Goal: Transaction & Acquisition: Purchase product/service

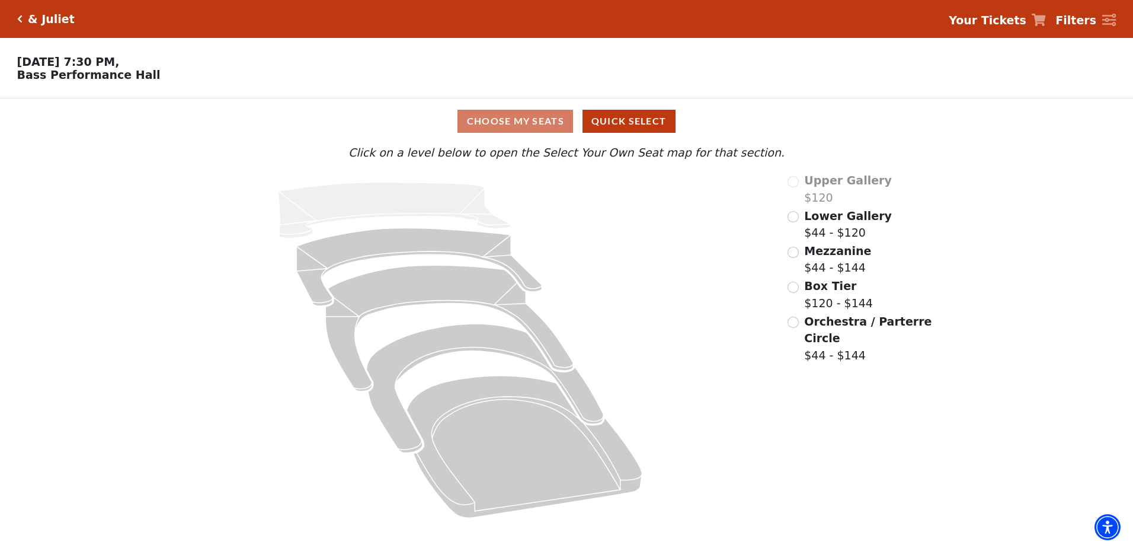
click at [20, 20] on icon "Click here to go back to filters" at bounding box center [19, 19] width 5 height 8
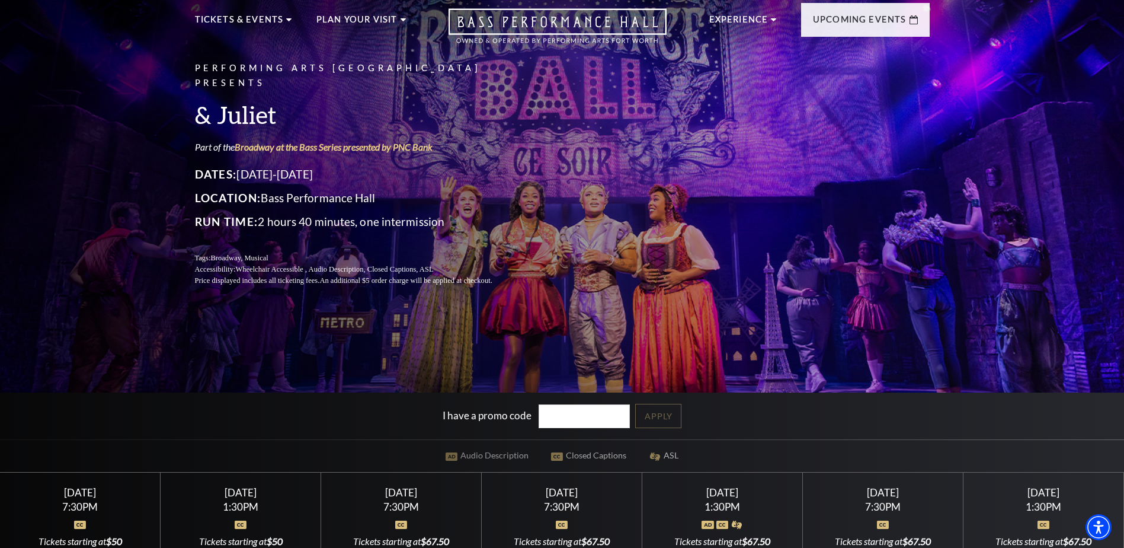
scroll to position [237, 0]
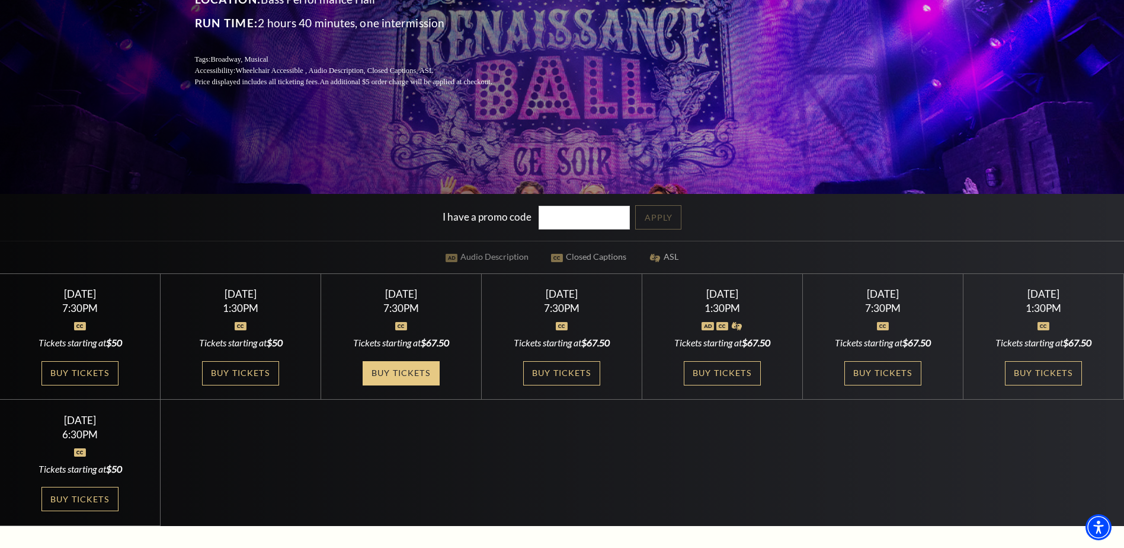
click at [398, 378] on link "Buy Tickets" at bounding box center [401, 373] width 77 height 24
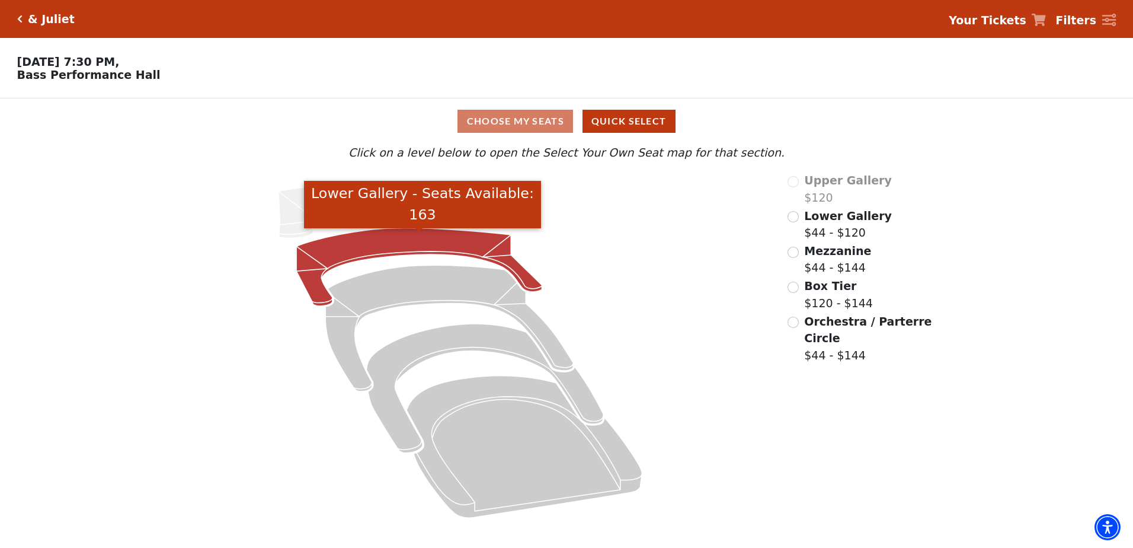
click at [423, 256] on icon "Lower Gallery - Seats Available: 163" at bounding box center [418, 267] width 245 height 78
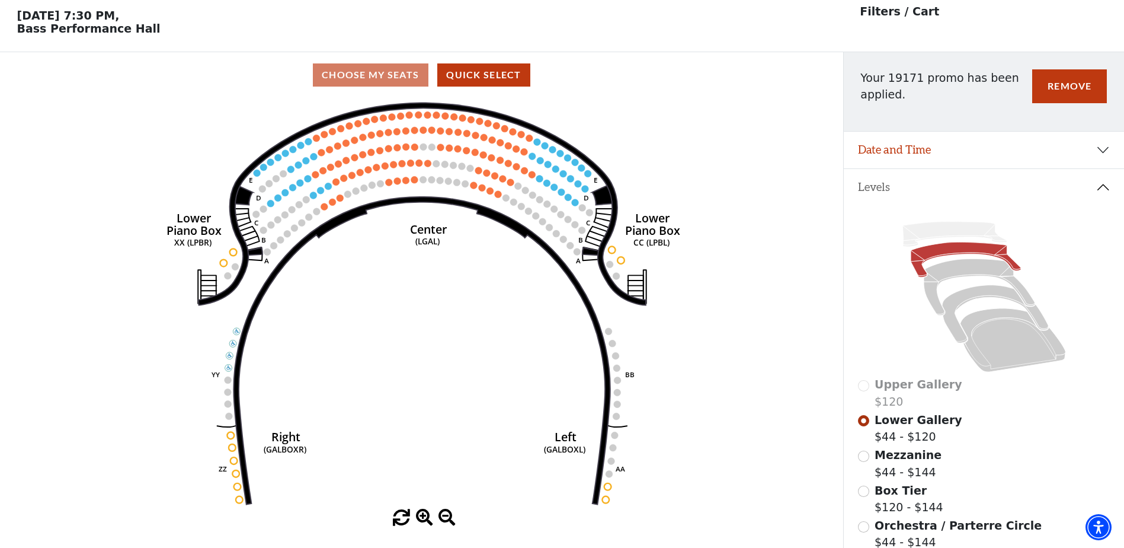
scroll to position [55, 0]
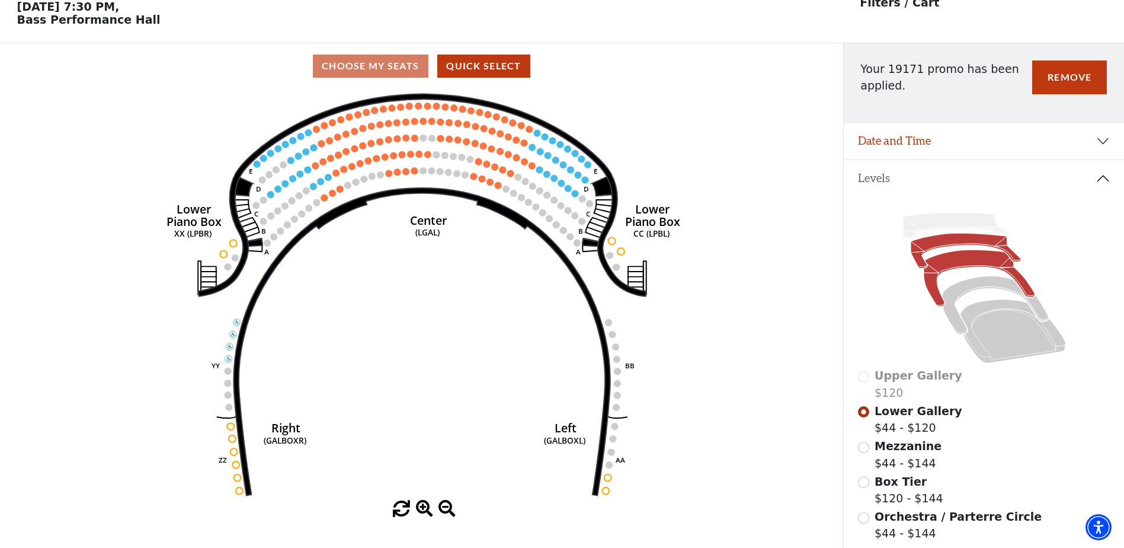
click at [983, 268] on icon at bounding box center [979, 278] width 111 height 56
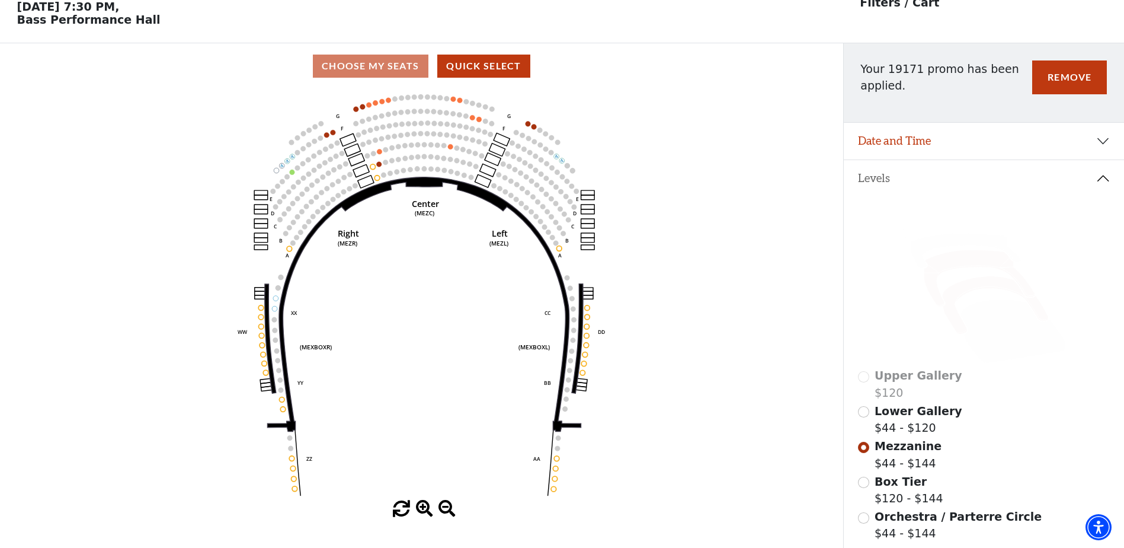
click at [1004, 293] on icon at bounding box center [995, 305] width 106 height 58
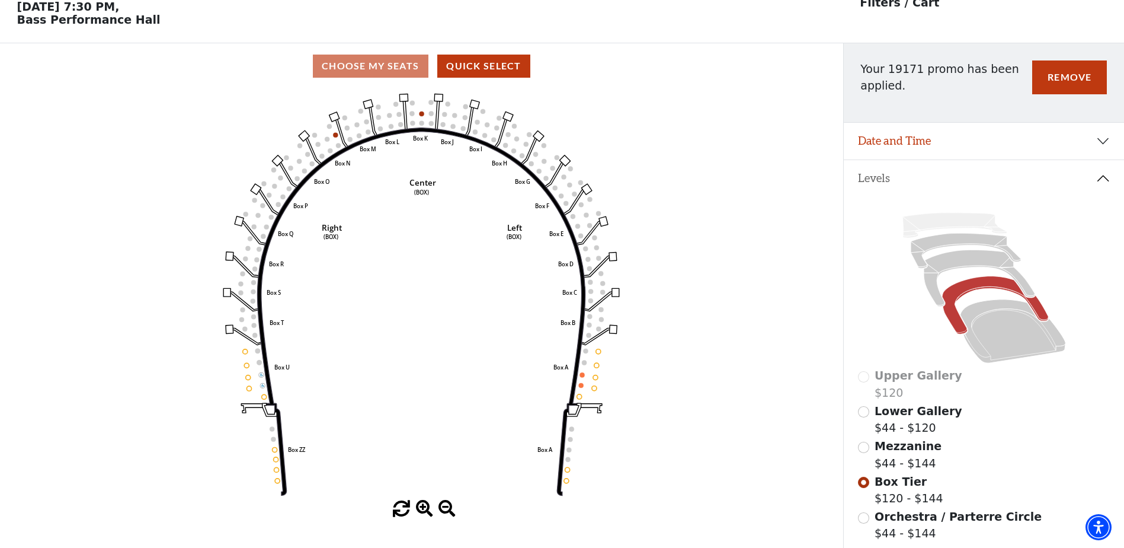
scroll to position [114, 0]
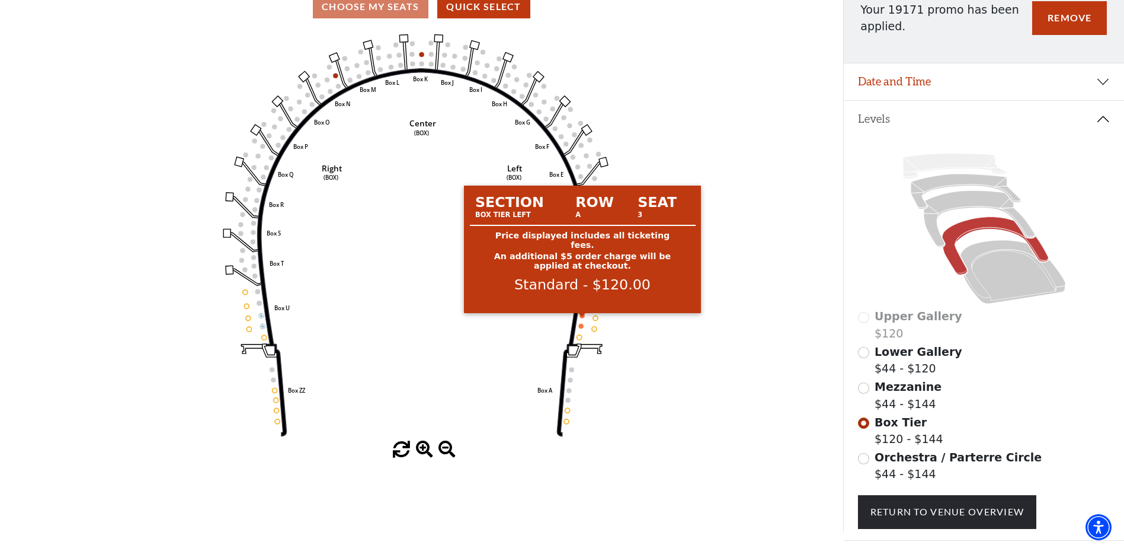
click at [583, 318] on circle at bounding box center [582, 315] width 5 height 5
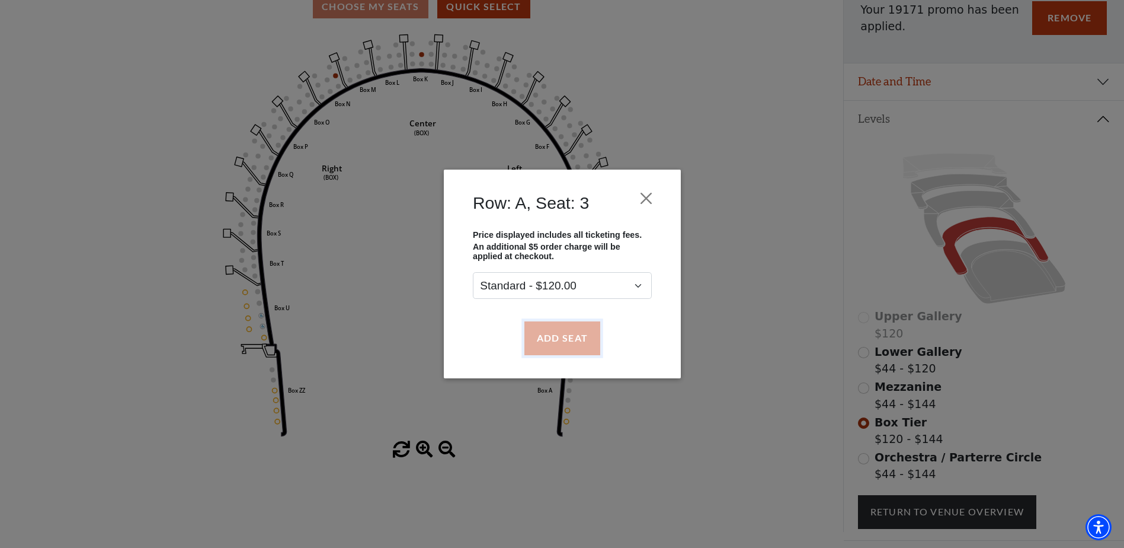
click at [564, 340] on button "Add Seat" at bounding box center [562, 337] width 76 height 33
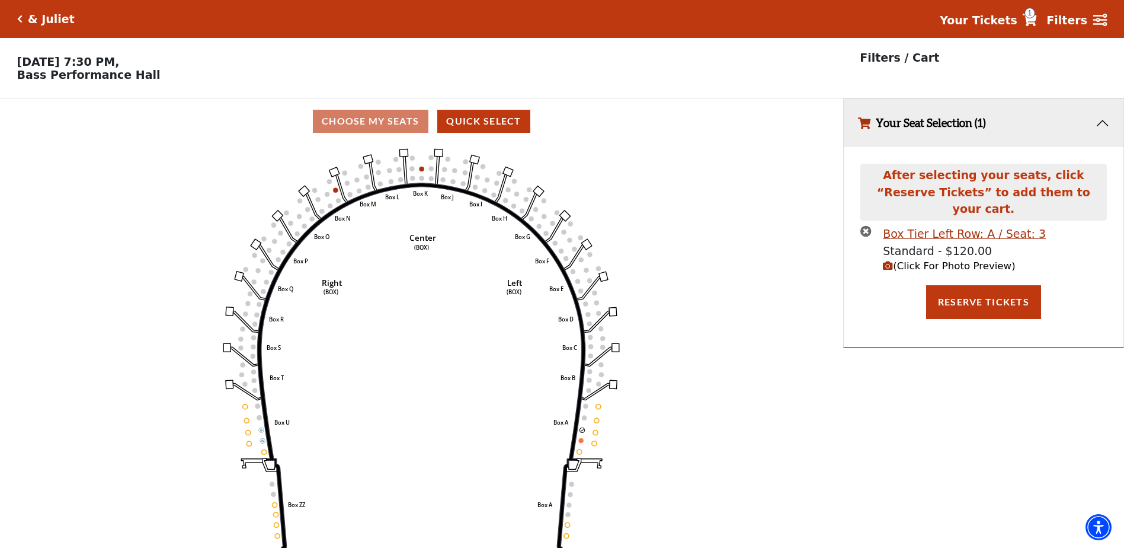
scroll to position [29, 0]
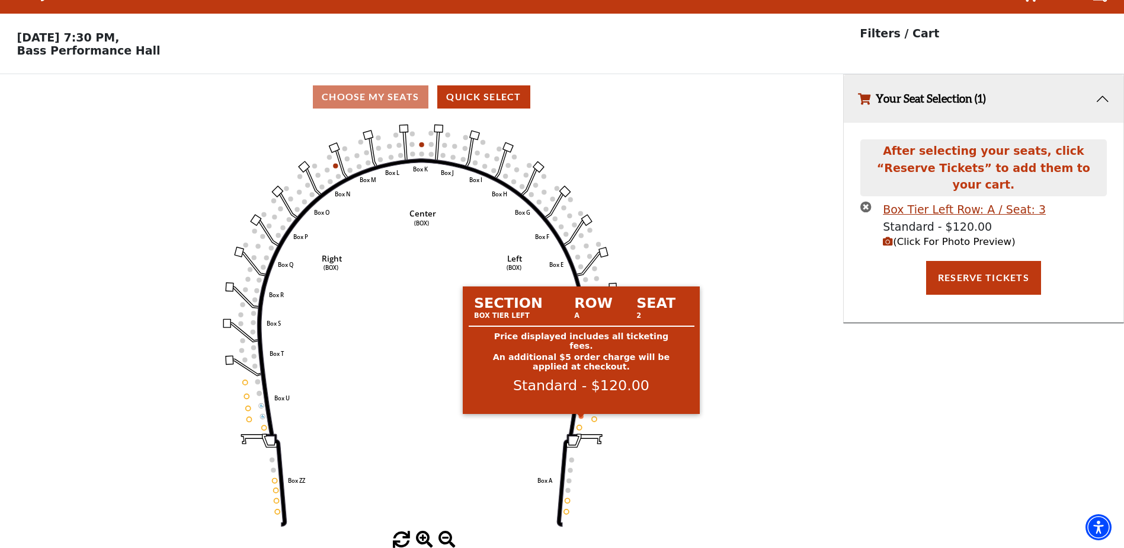
click at [583, 416] on circle at bounding box center [581, 416] width 5 height 5
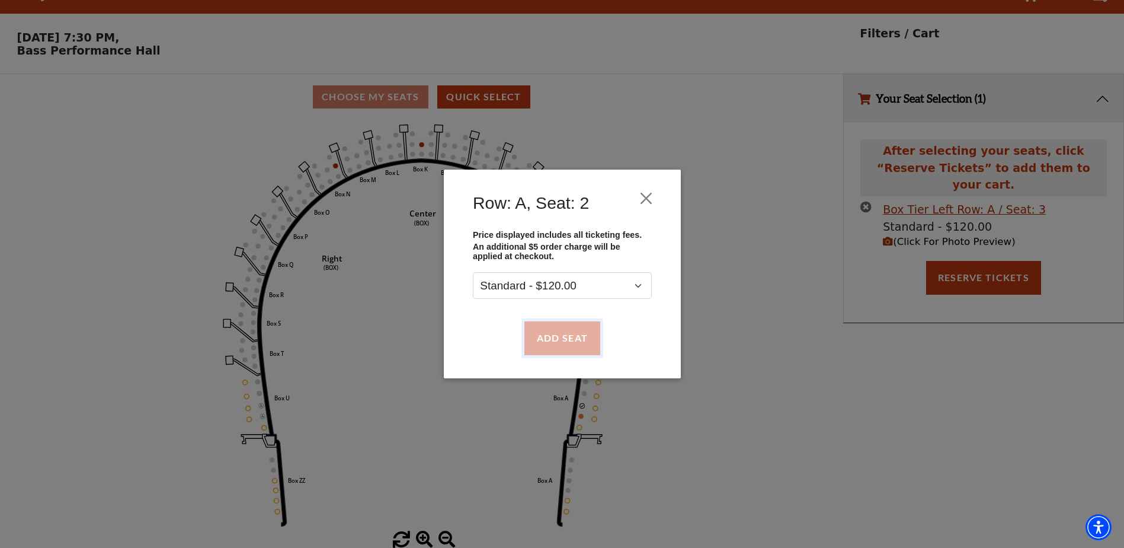
click at [576, 333] on button "Add Seat" at bounding box center [562, 337] width 76 height 33
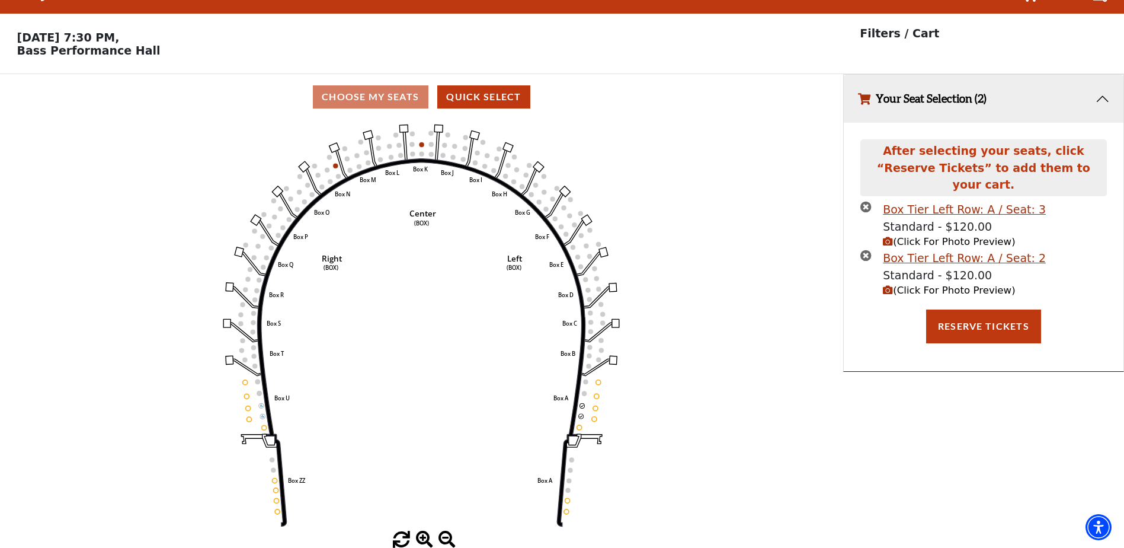
scroll to position [0, 0]
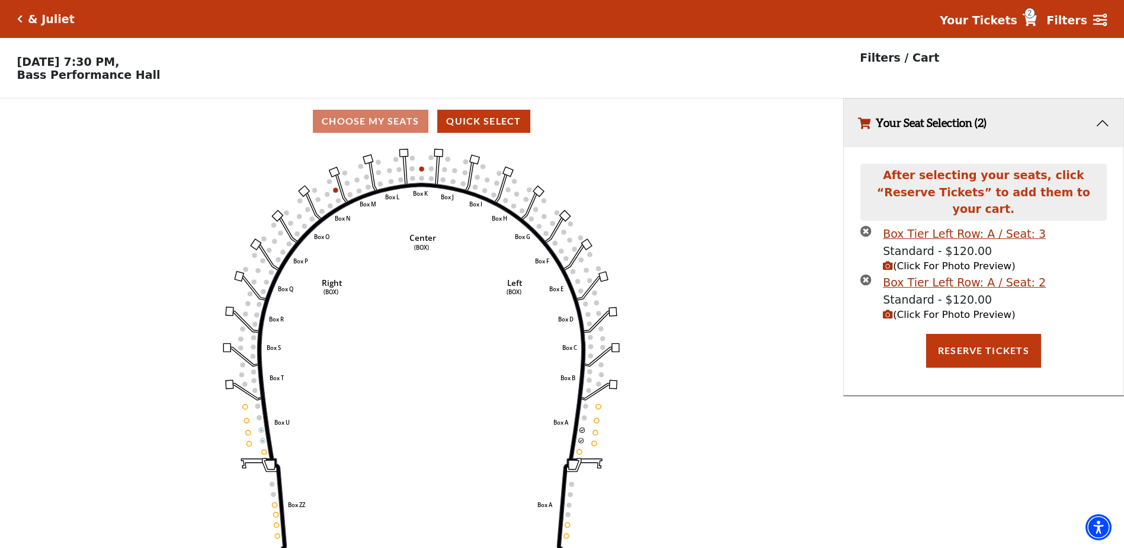
click at [893, 309] on span "(Click For Photo Preview)" at bounding box center [949, 314] width 132 height 11
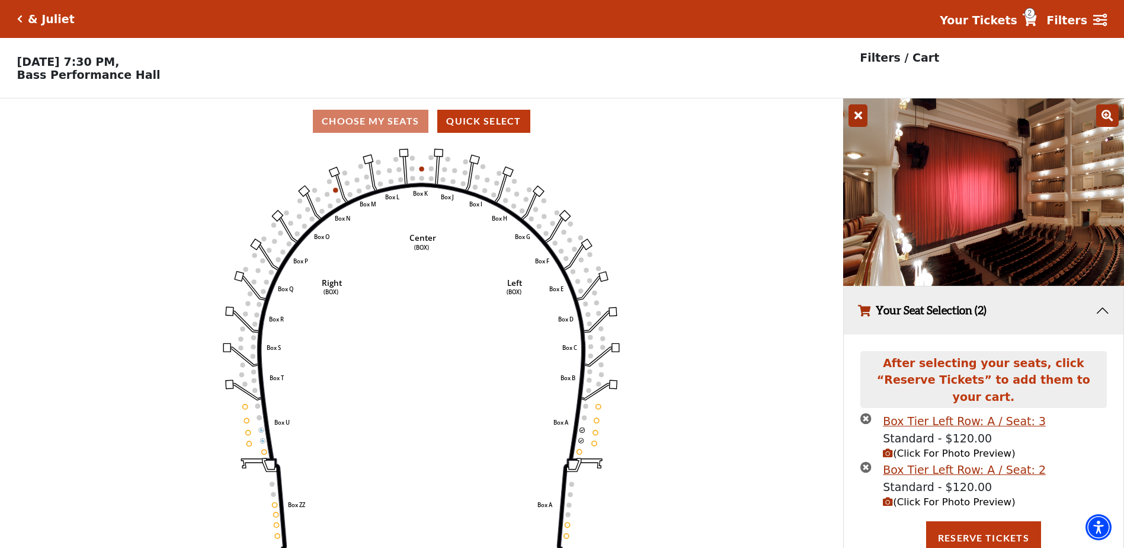
click at [854, 117] on icon at bounding box center [858, 115] width 19 height 23
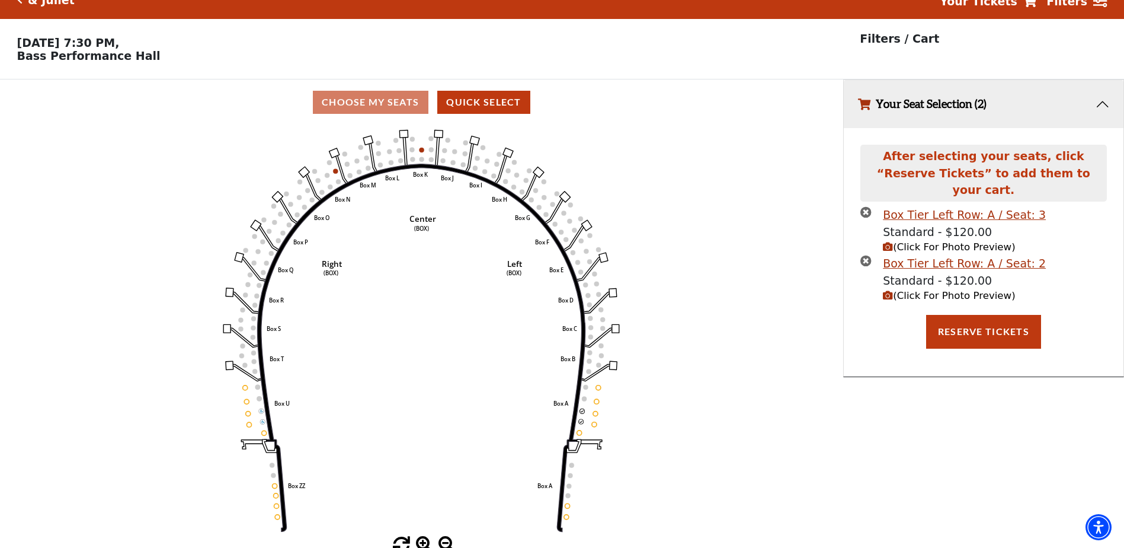
scroll to position [29, 0]
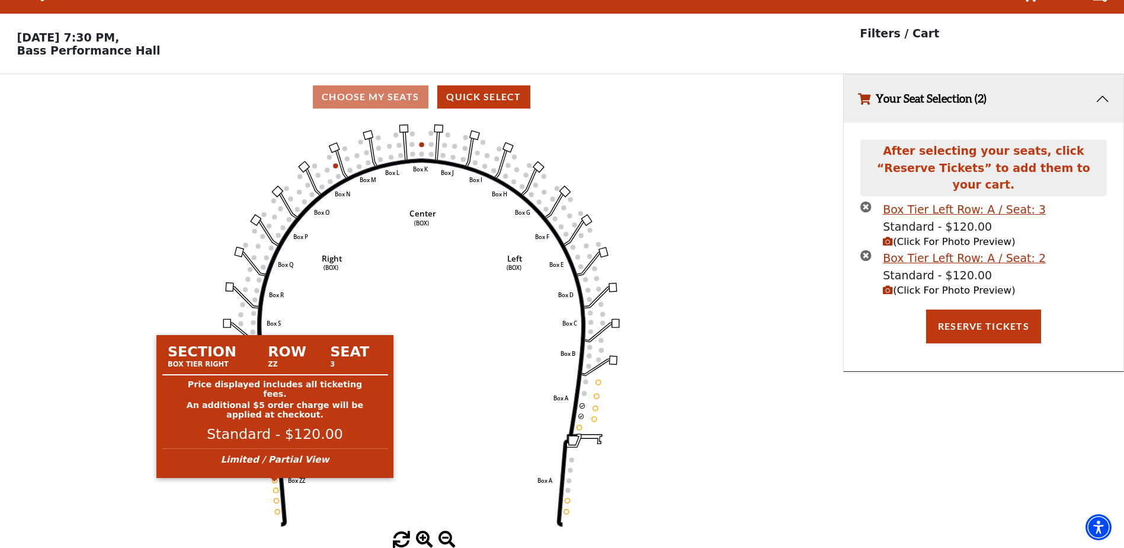
click at [274, 480] on circle at bounding box center [275, 480] width 5 height 5
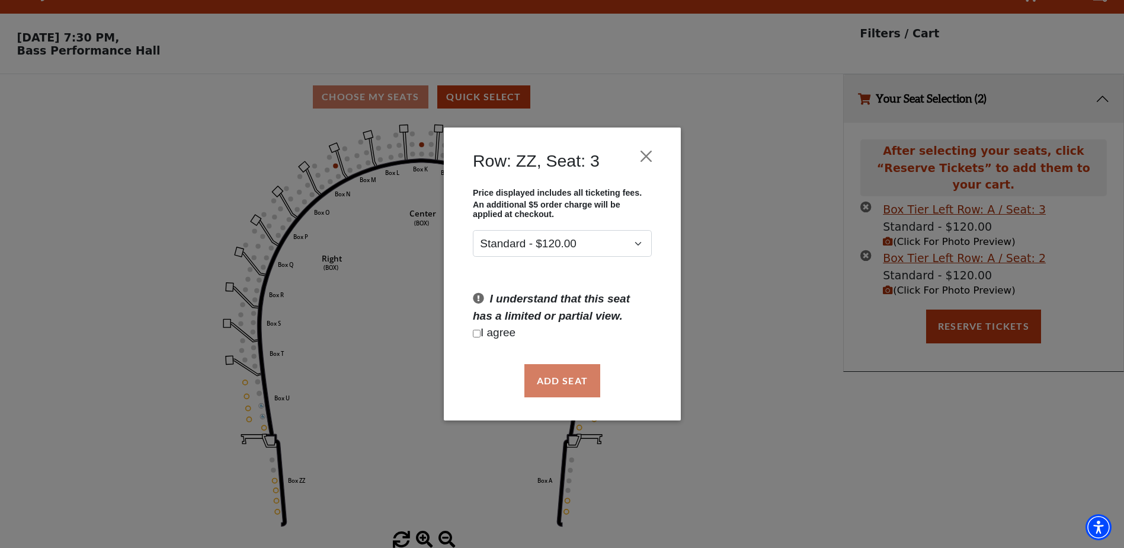
click at [476, 334] on input "Checkbox field" at bounding box center [477, 334] width 8 height 8
checkbox input "true"
click at [563, 382] on button "Add Seat" at bounding box center [562, 380] width 76 height 33
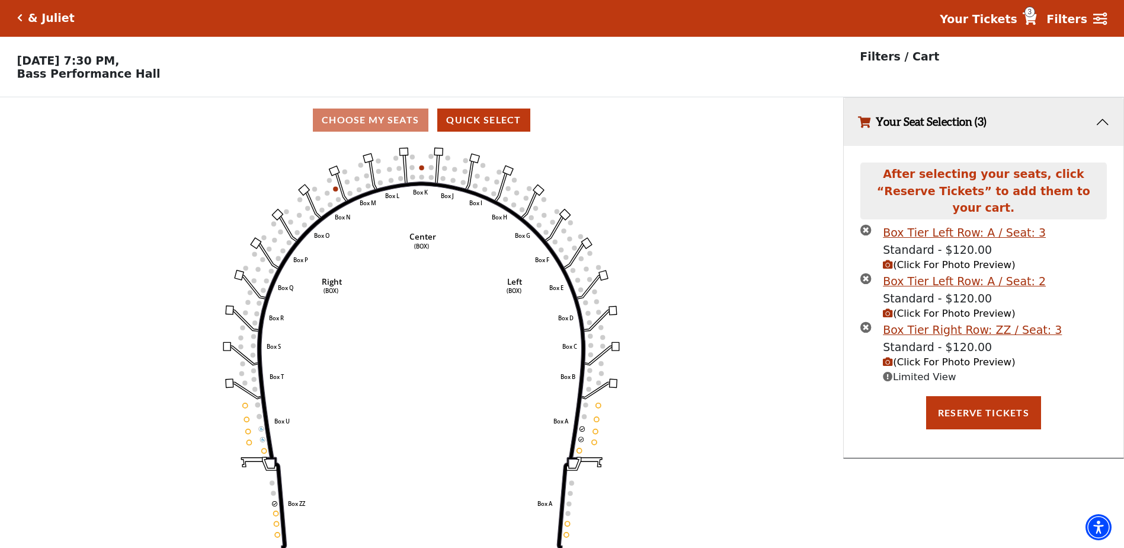
scroll to position [0, 0]
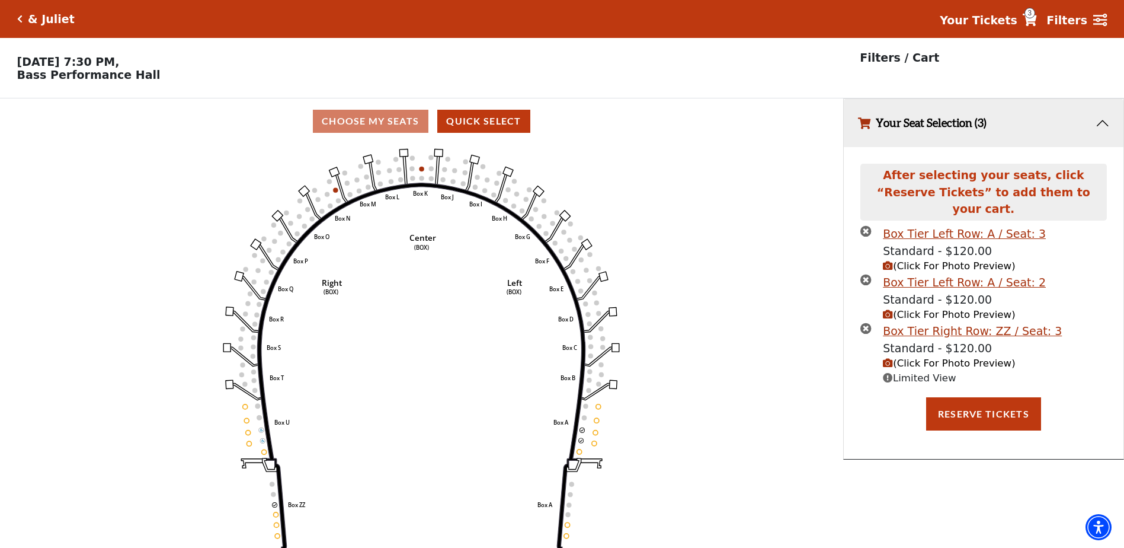
click at [890, 358] on icon "(Click For Photo Preview)" at bounding box center [888, 363] width 10 height 10
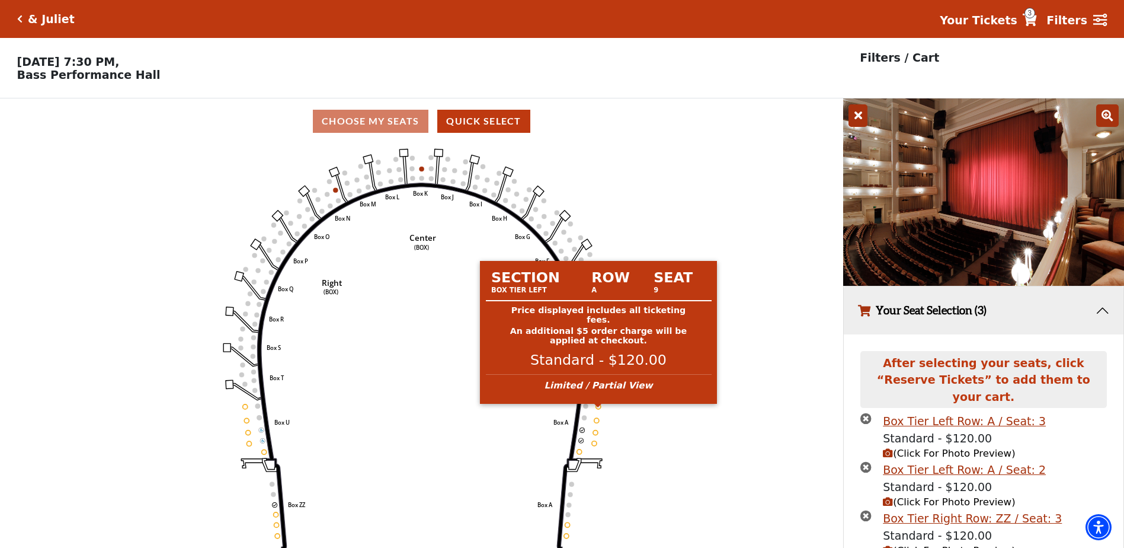
click at [599, 408] on circle at bounding box center [598, 406] width 5 height 5
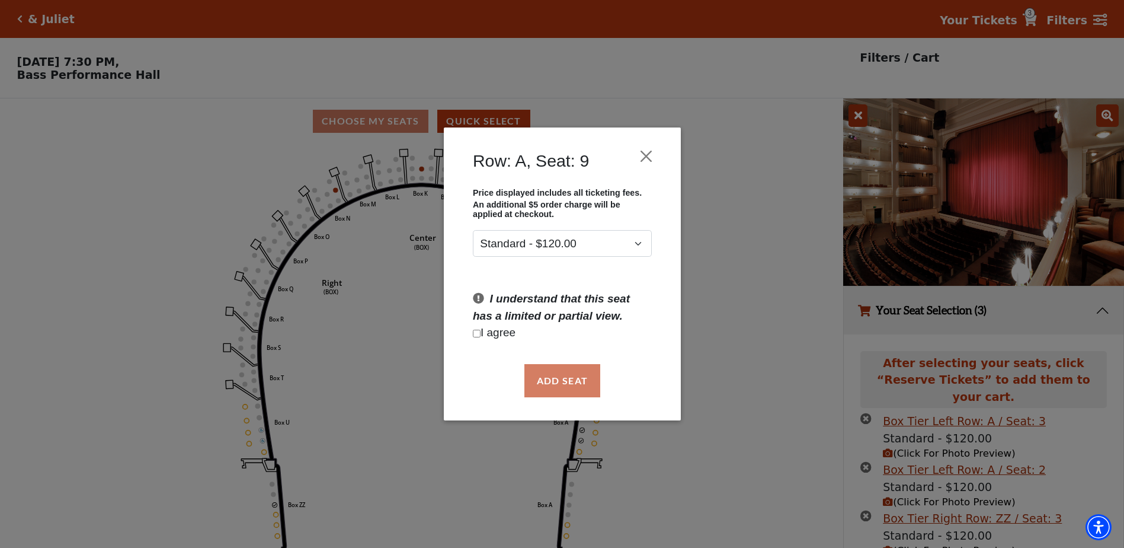
click at [473, 330] on input "Checkbox field" at bounding box center [477, 334] width 8 height 8
checkbox input "true"
click at [531, 375] on button "Add Seat" at bounding box center [562, 380] width 76 height 33
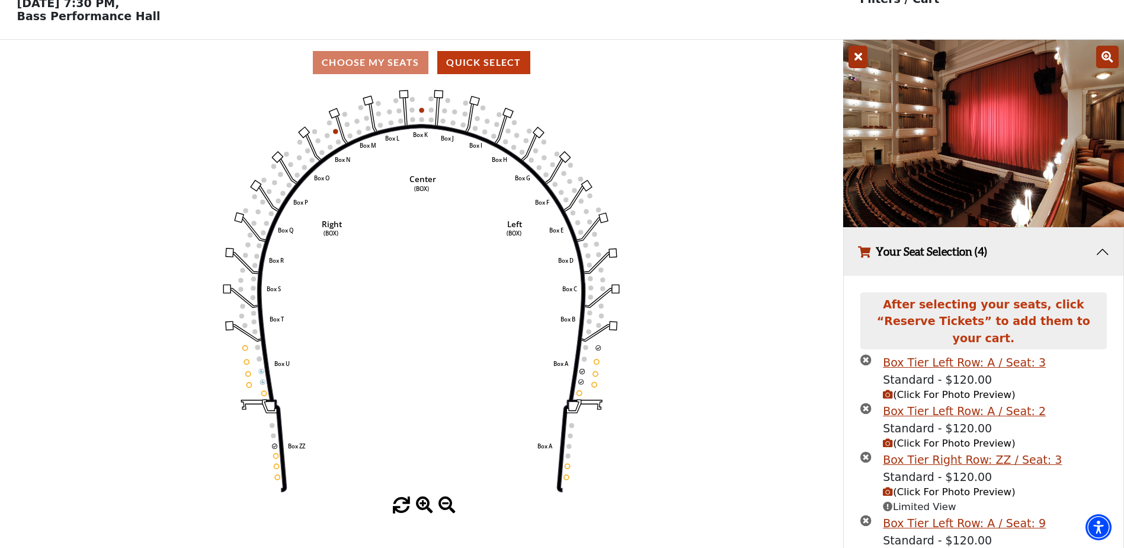
scroll to position [122, 0]
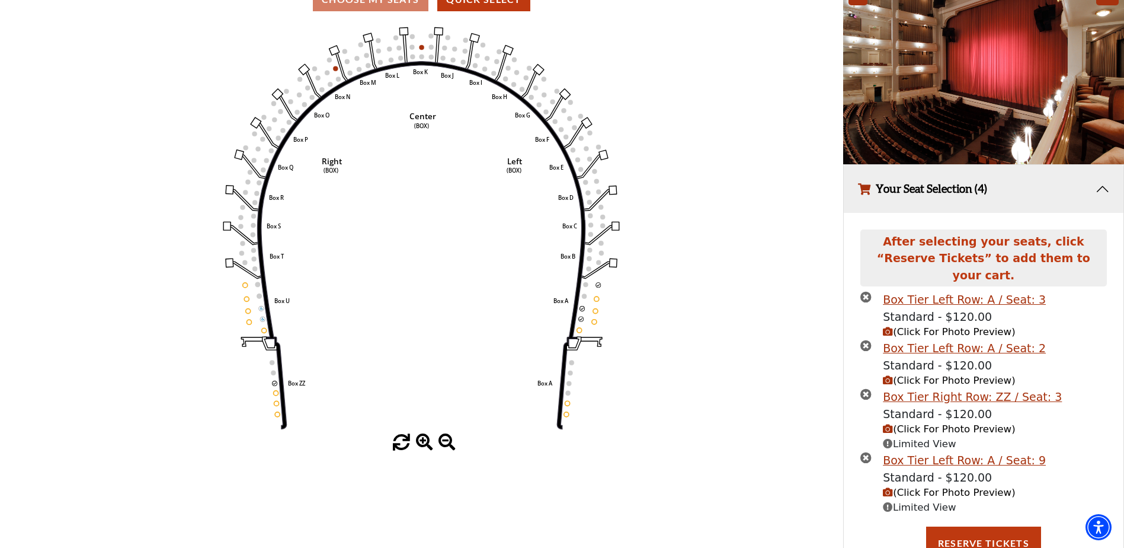
click at [902, 487] on span "(Click For Photo Preview)" at bounding box center [949, 492] width 132 height 11
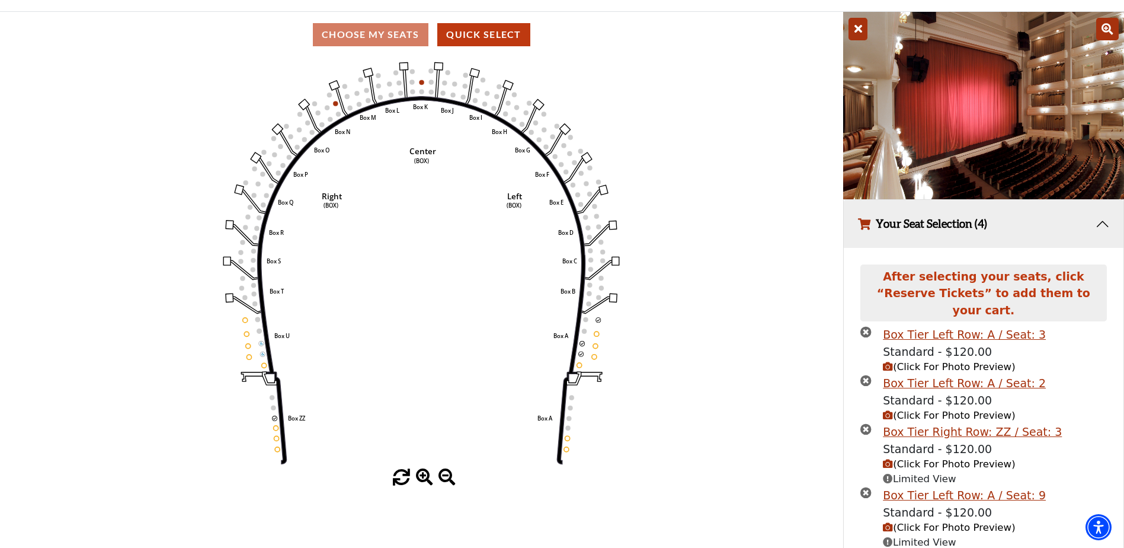
scroll to position [0, 0]
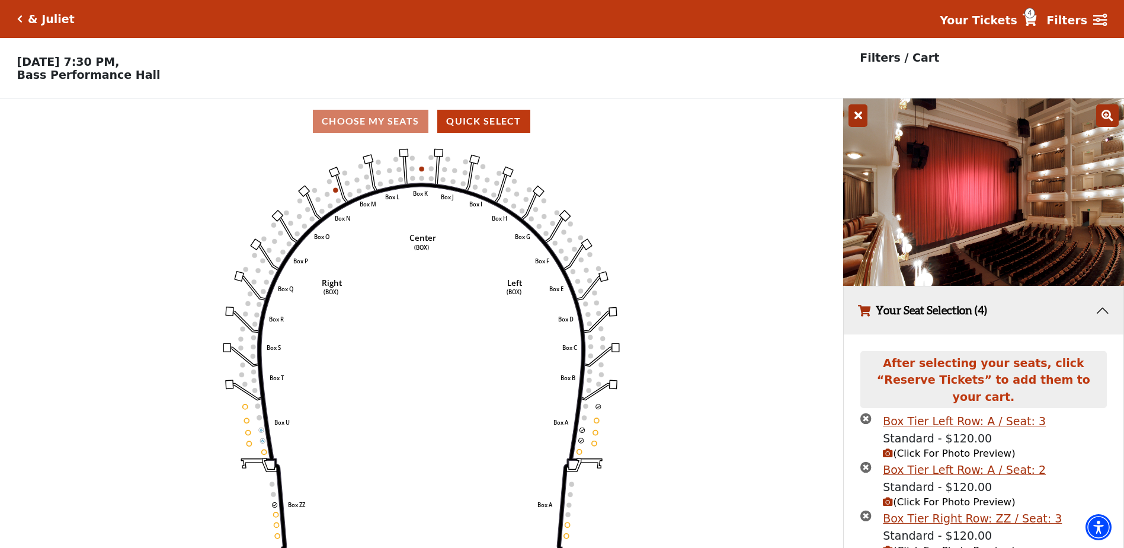
click at [856, 123] on icon at bounding box center [858, 115] width 19 height 23
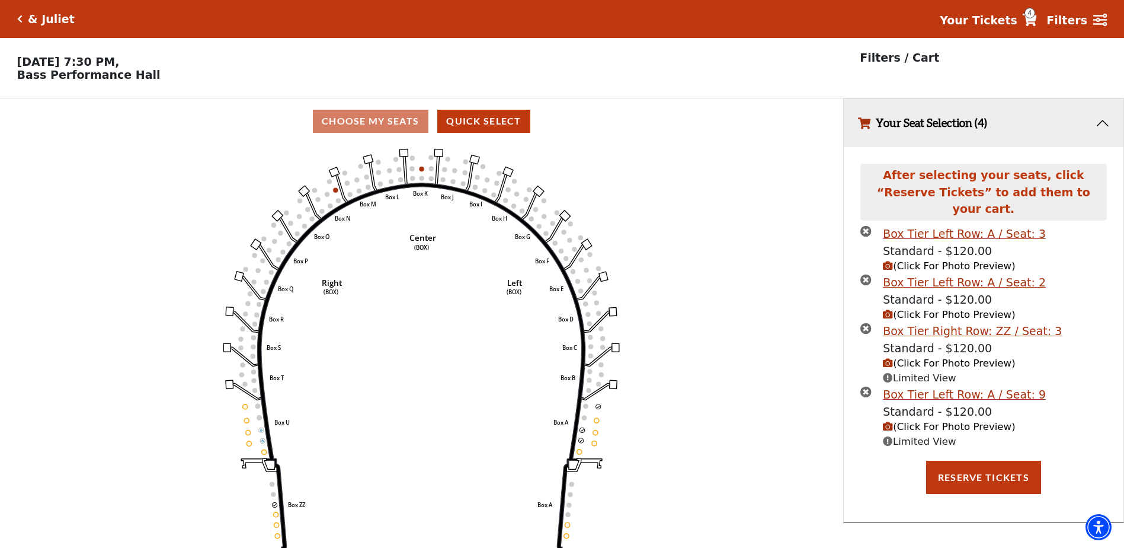
click at [868, 225] on icon "times-circle" at bounding box center [866, 230] width 11 height 11
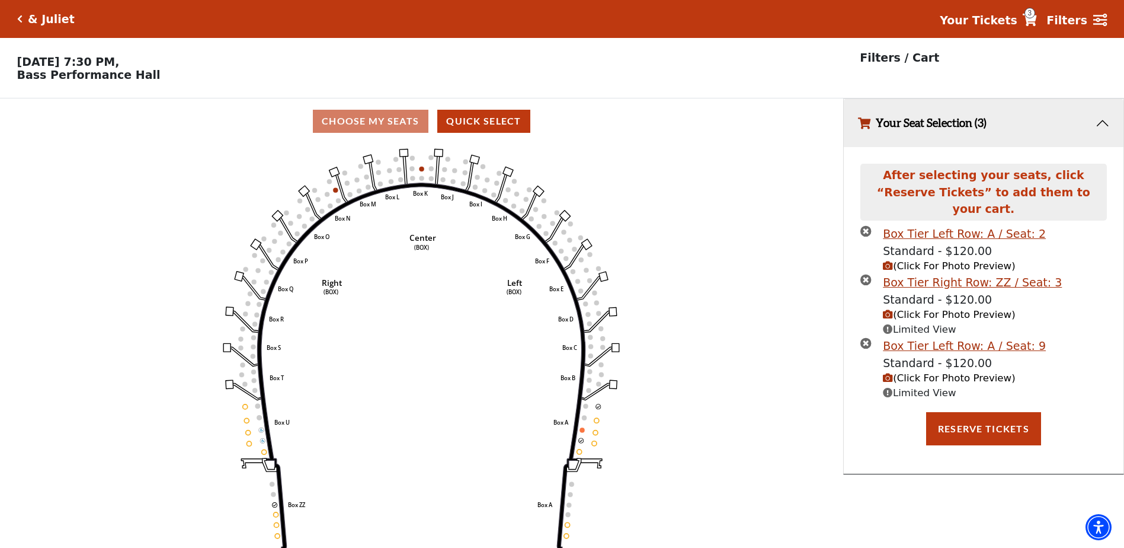
click at [868, 225] on icon "times-circle" at bounding box center [866, 230] width 11 height 11
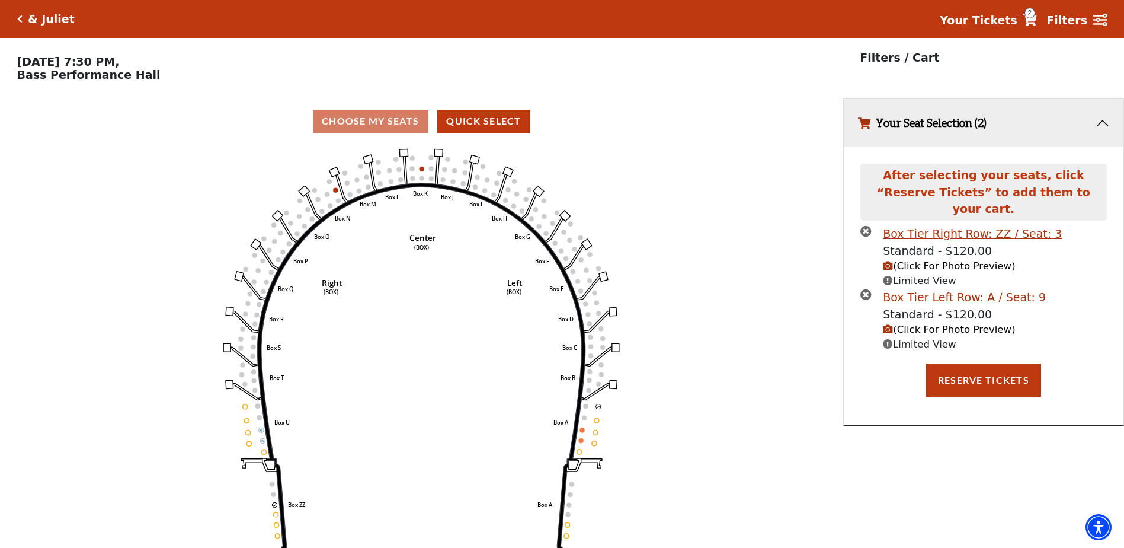
click at [868, 225] on icon "times-circle" at bounding box center [866, 230] width 11 height 11
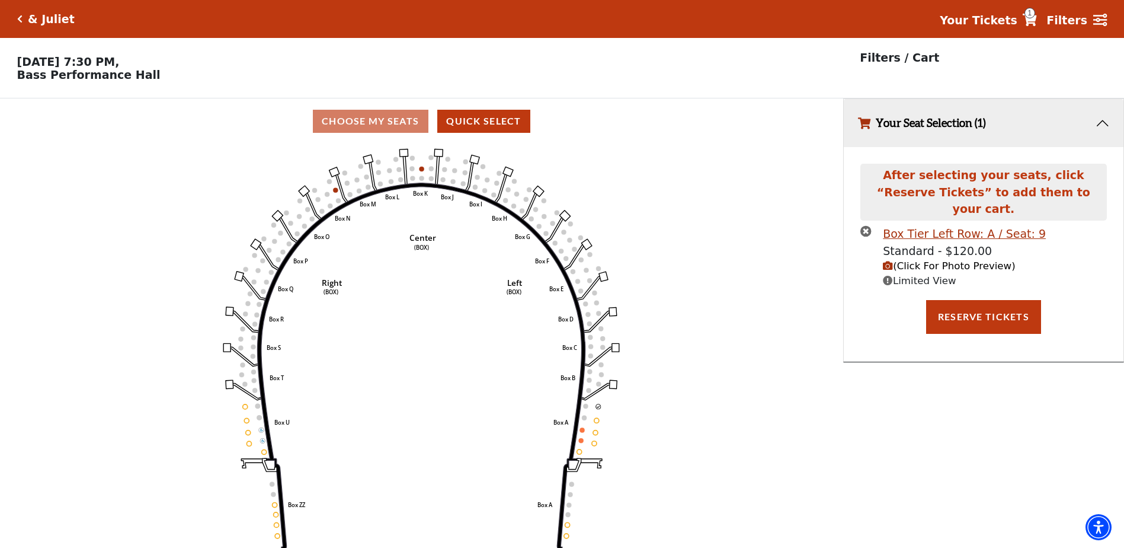
click at [868, 225] on icon "times-circle" at bounding box center [866, 230] width 11 height 11
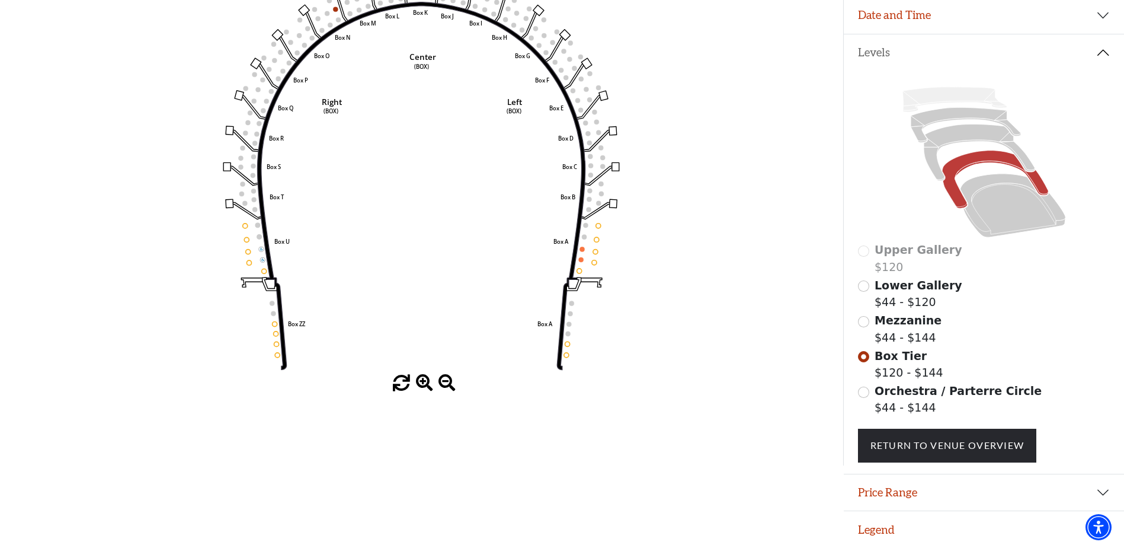
scroll to position [182, 0]
click at [859, 327] on input "Mezzanine$44 - $144\a" at bounding box center [863, 321] width 11 height 11
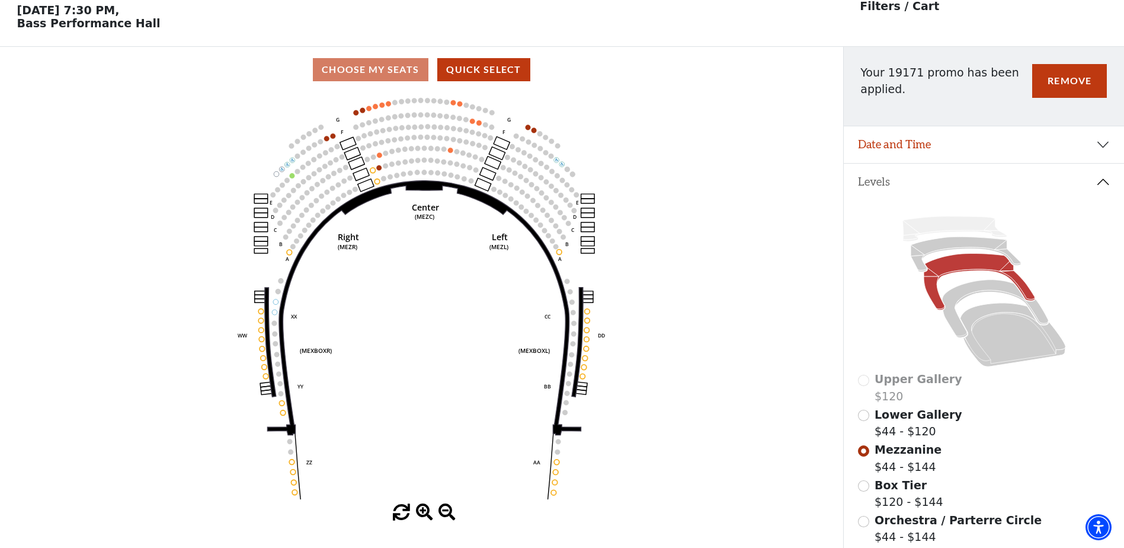
scroll to position [55, 0]
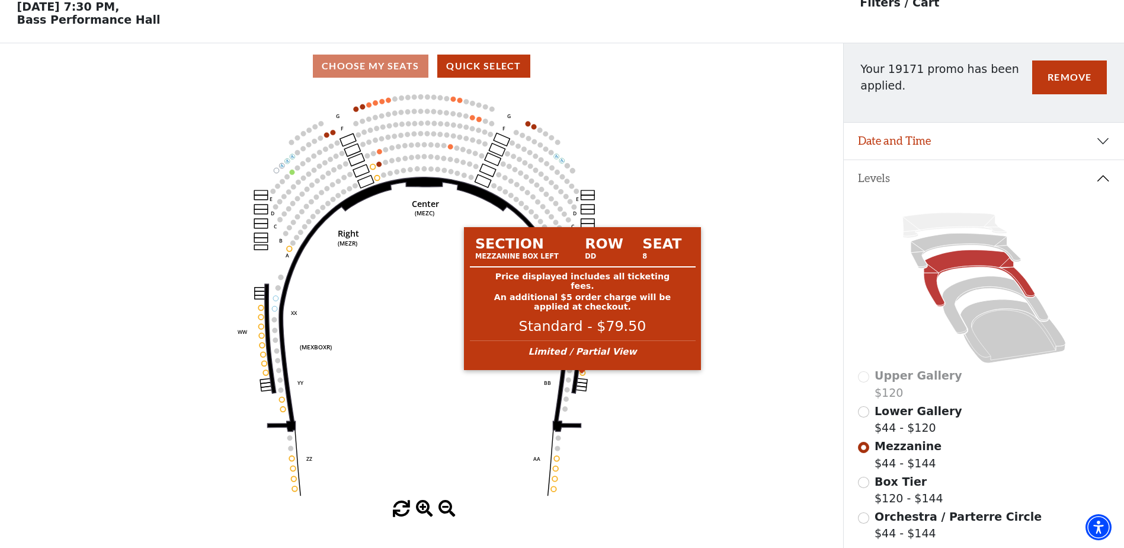
click at [584, 375] on circle at bounding box center [582, 372] width 5 height 5
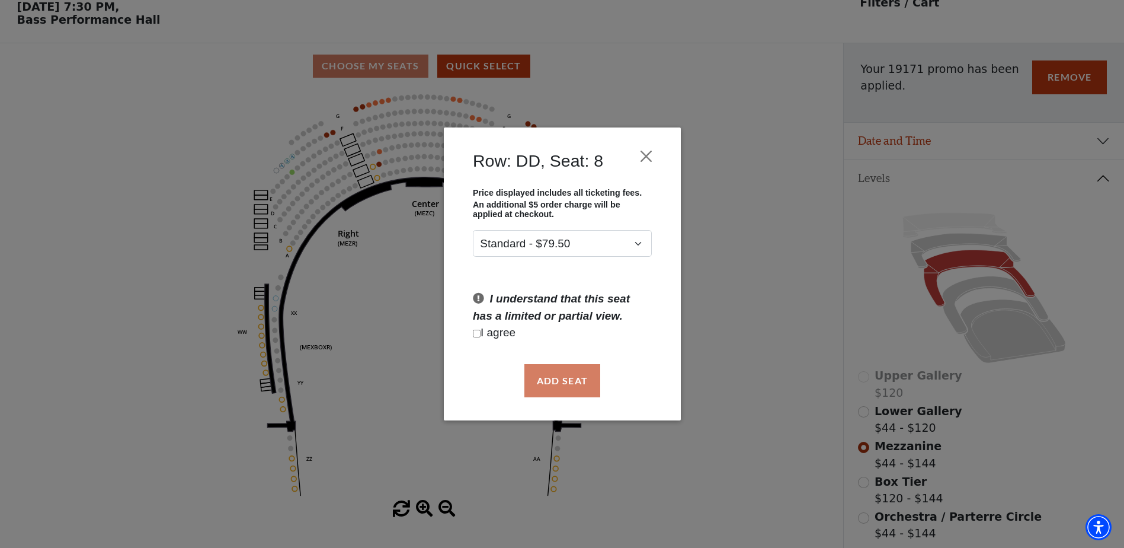
click at [477, 333] on input "Checkbox field" at bounding box center [477, 334] width 8 height 8
checkbox input "true"
click at [564, 373] on button "Add Seat" at bounding box center [562, 380] width 76 height 33
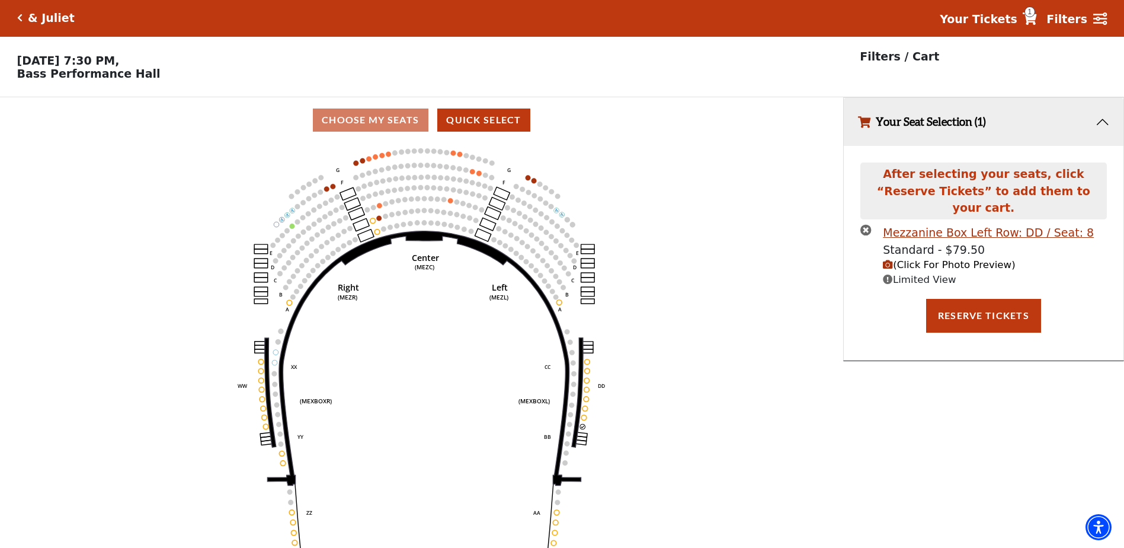
scroll to position [0, 0]
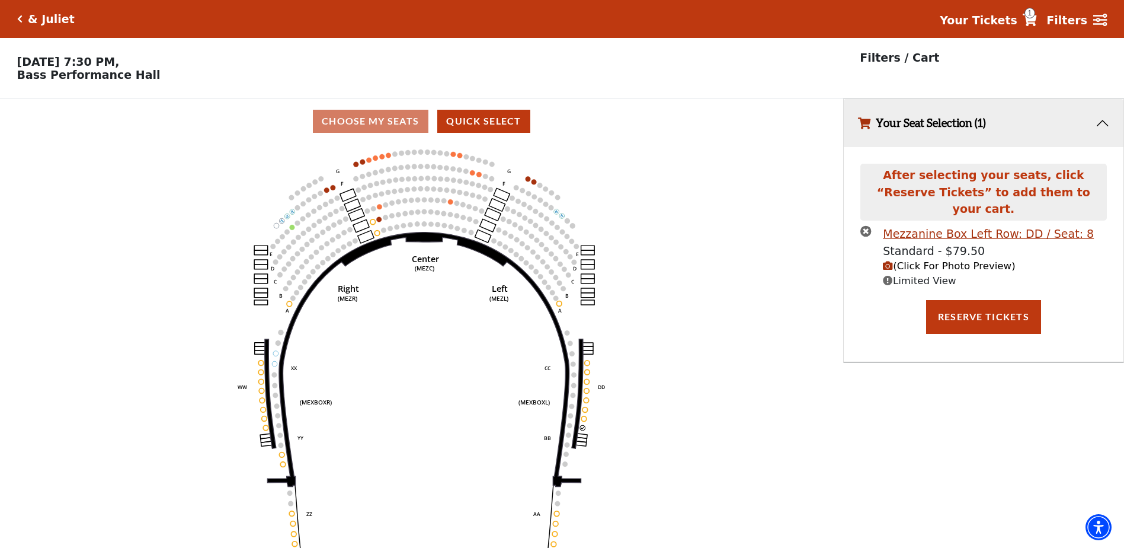
click at [894, 260] on span "(Click For Photo Preview)" at bounding box center [949, 265] width 132 height 11
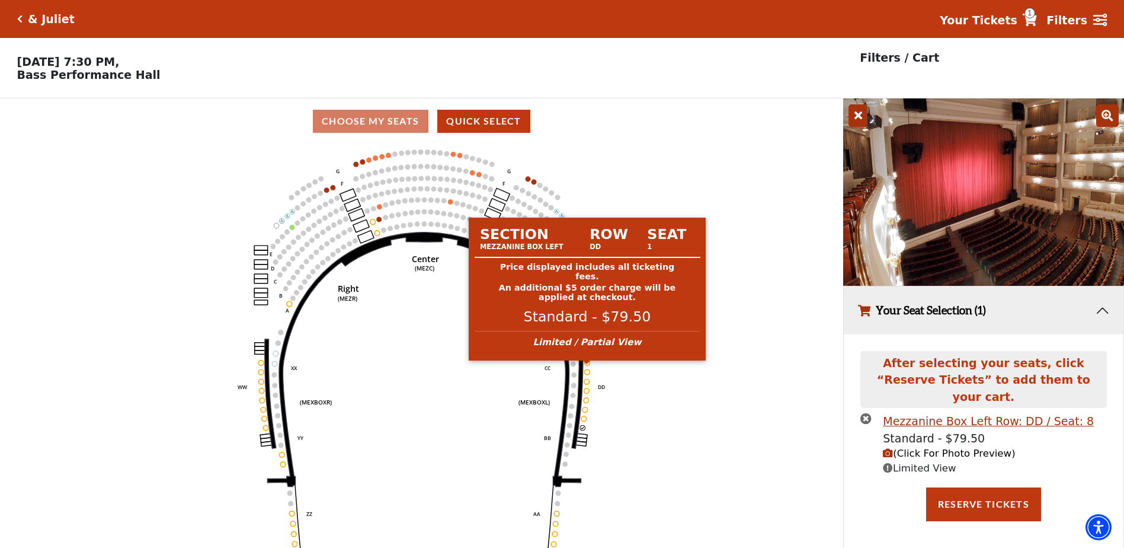
click at [586, 366] on circle at bounding box center [587, 362] width 5 height 5
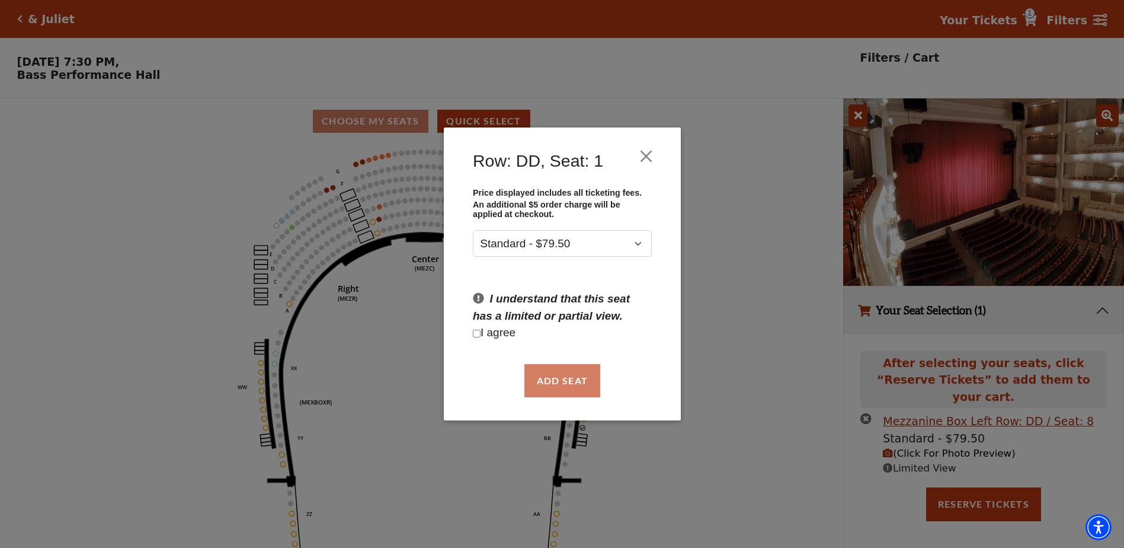
click at [478, 331] on input "Checkbox field" at bounding box center [477, 334] width 8 height 8
checkbox input "true"
click at [571, 379] on button "Add Seat" at bounding box center [562, 380] width 76 height 33
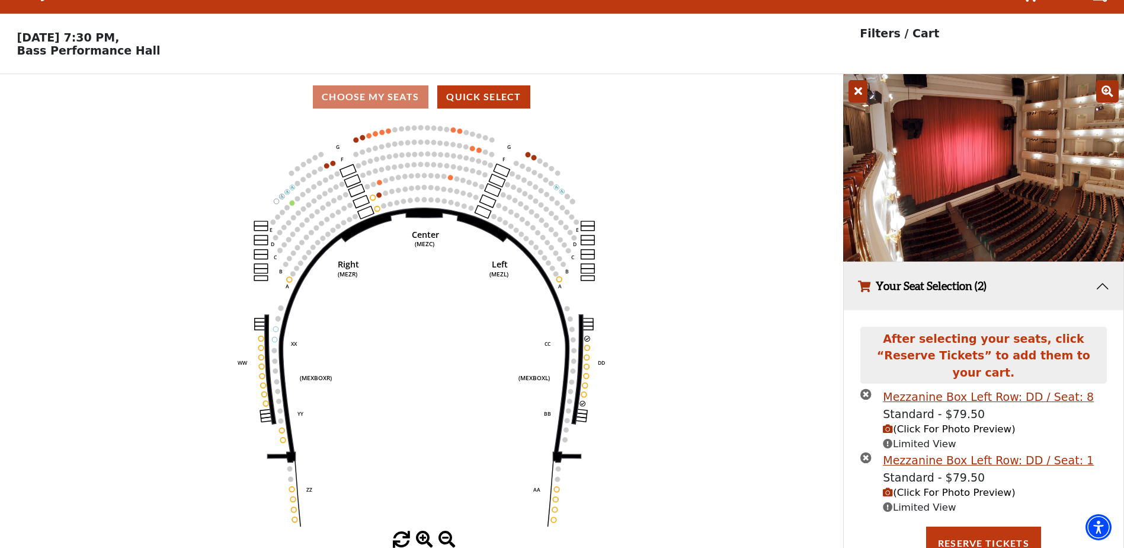
click at [886, 487] on icon "(Click For Photo Preview)" at bounding box center [888, 492] width 10 height 10
click at [894, 487] on span "(Click For Photo Preview)" at bounding box center [949, 492] width 132 height 11
click at [891, 424] on icon "(Click For Photo Preview)" at bounding box center [888, 429] width 10 height 10
click at [887, 487] on icon "(Click For Photo Preview)" at bounding box center [888, 492] width 10 height 10
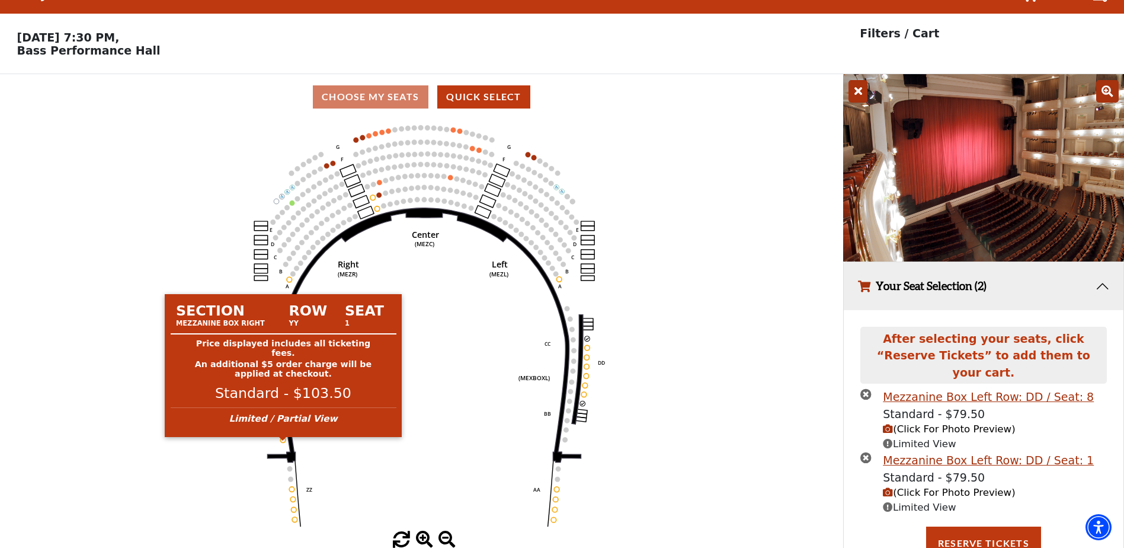
click at [283, 442] on circle at bounding box center [282, 439] width 5 height 5
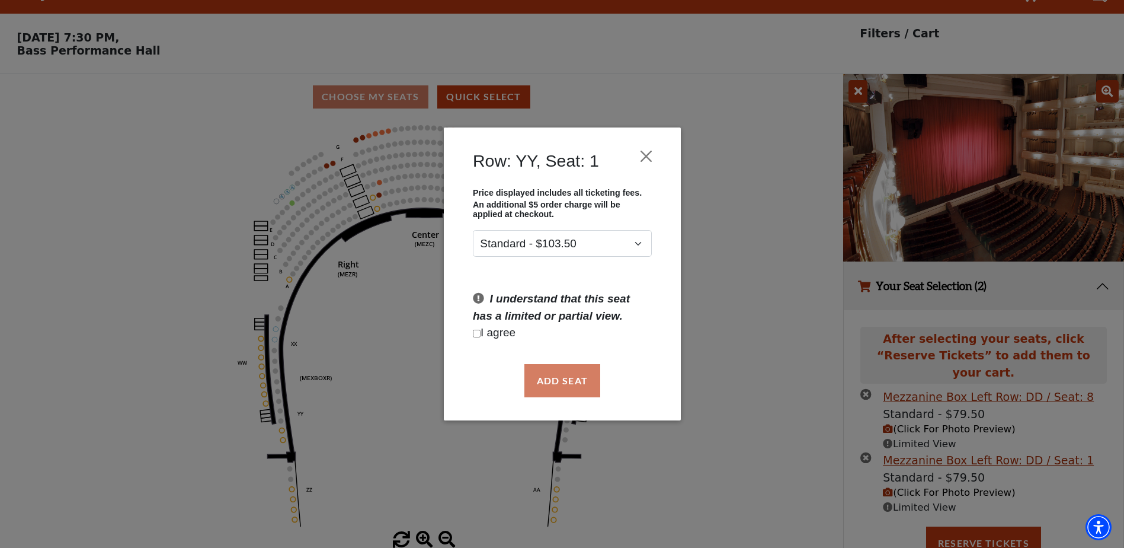
click at [476, 335] on input "Checkbox field" at bounding box center [477, 334] width 8 height 8
checkbox input "true"
click at [577, 389] on button "Add Seat" at bounding box center [562, 380] width 76 height 33
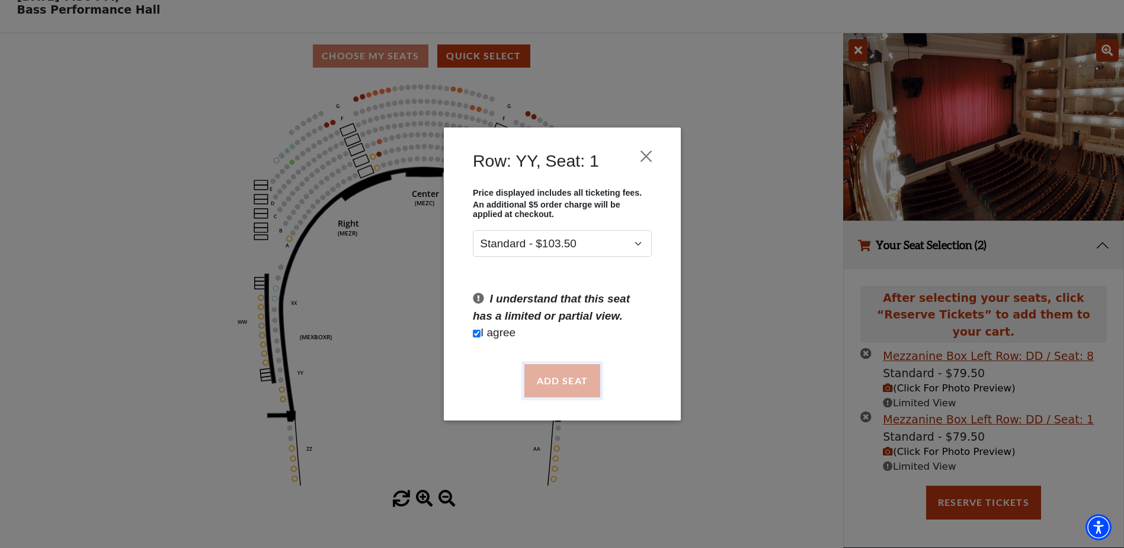
scroll to position [88, 0]
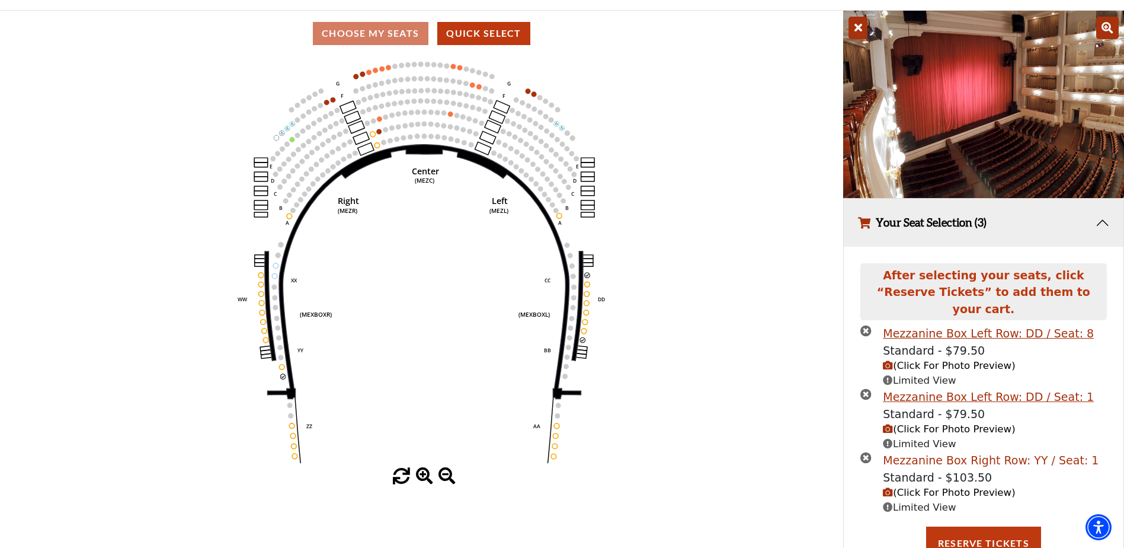
click at [964, 452] on div "Mezzanine Box Right Row: YY / Seat: 1" at bounding box center [991, 460] width 216 height 17
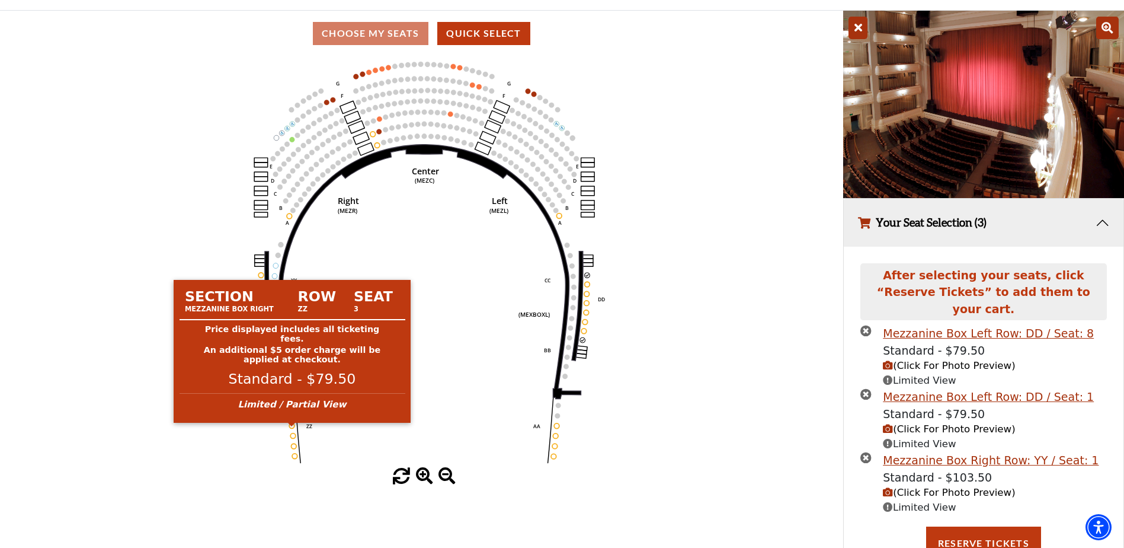
click at [292, 428] on circle at bounding box center [291, 425] width 5 height 5
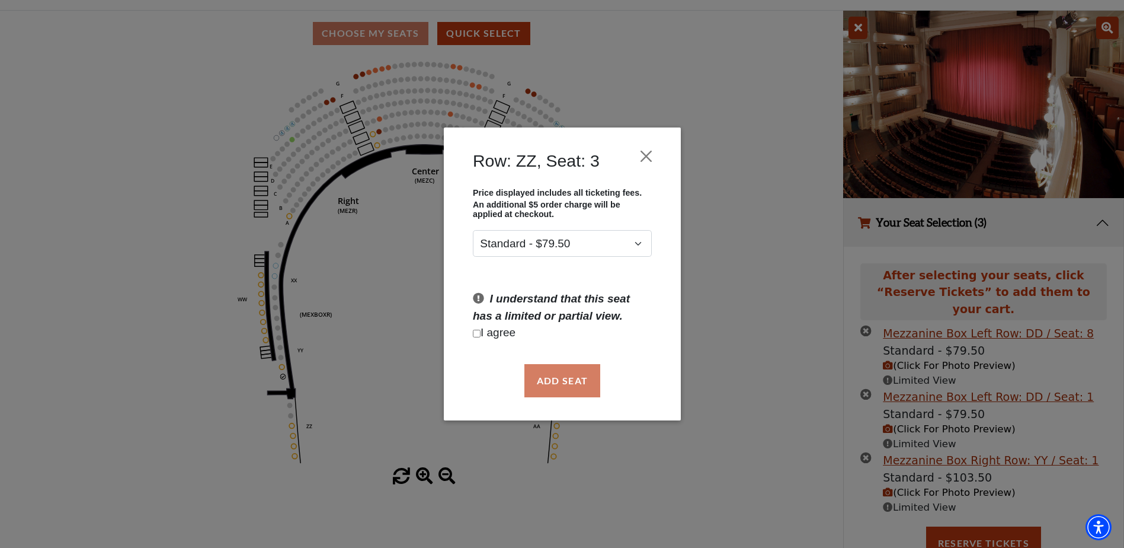
click at [478, 333] on input "Checkbox field" at bounding box center [477, 334] width 8 height 8
checkbox input "true"
click at [546, 381] on button "Add Seat" at bounding box center [562, 380] width 76 height 33
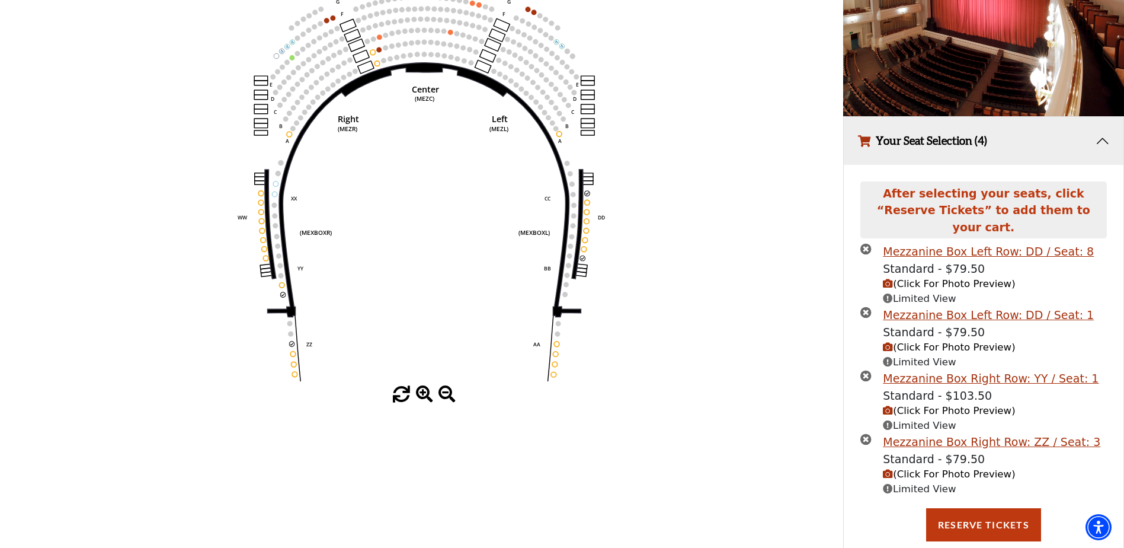
scroll to position [180, 0]
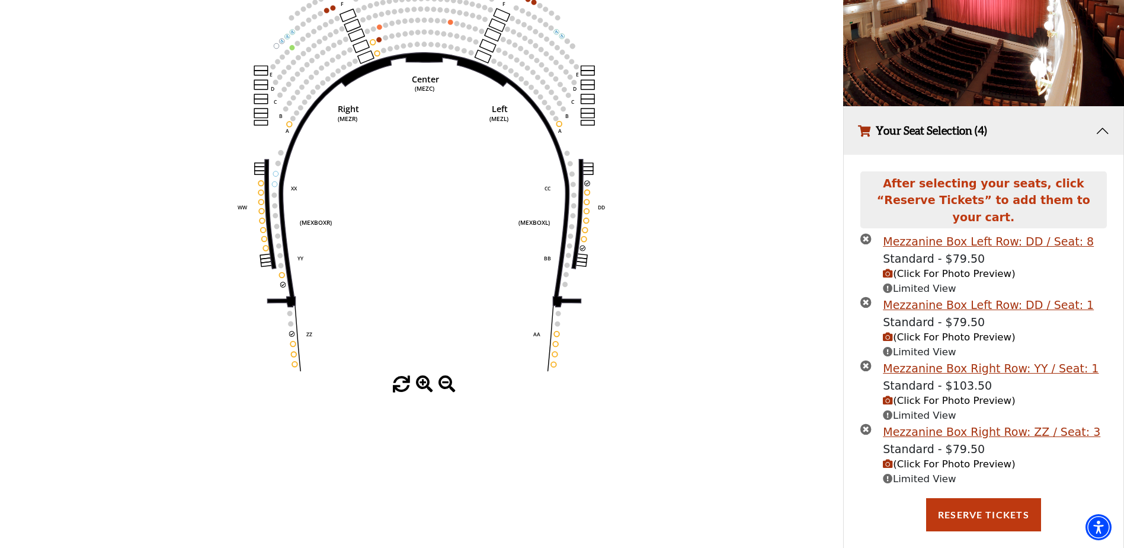
click at [891, 459] on icon "(Click For Photo Preview)" at bounding box center [888, 464] width 10 height 10
click at [919, 458] on span "(Click For Photo Preview)" at bounding box center [949, 463] width 132 height 11
click at [554, 337] on icon "Center (MEZC) Right (MEZR) Left (MEZL) (MEXBOXR) (MEXBOXL) XX WW CC DD YY BB ZZ…" at bounding box center [421, 169] width 759 height 411
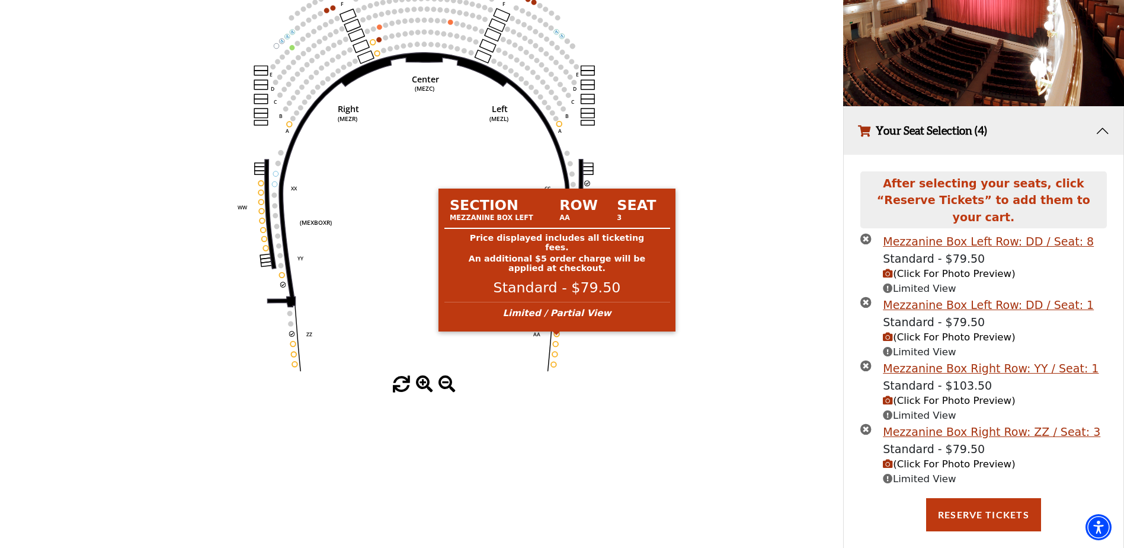
click at [558, 337] on circle at bounding box center [556, 333] width 5 height 5
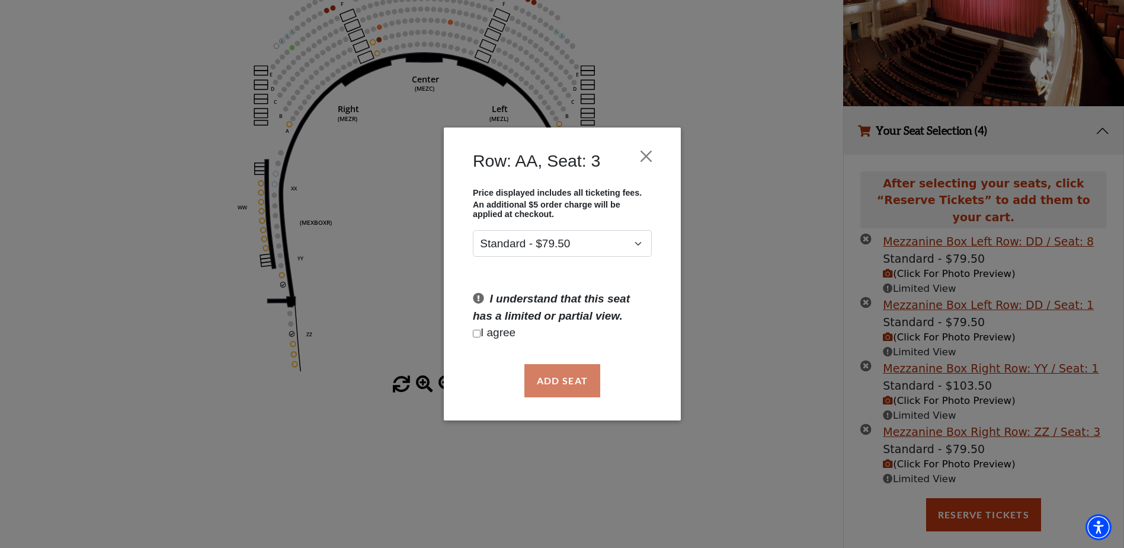
click at [477, 331] on input "Checkbox field" at bounding box center [477, 334] width 8 height 8
checkbox input "true"
click at [560, 375] on button "Add Seat" at bounding box center [562, 380] width 76 height 33
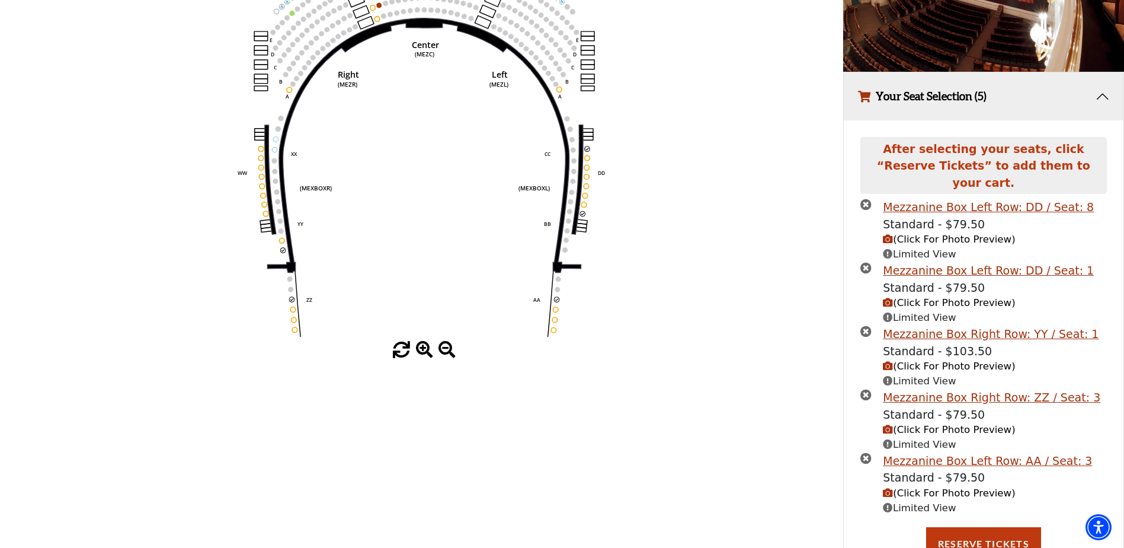
scroll to position [215, 0]
click at [890, 487] on icon "(Click For Photo Preview)" at bounding box center [888, 492] width 10 height 10
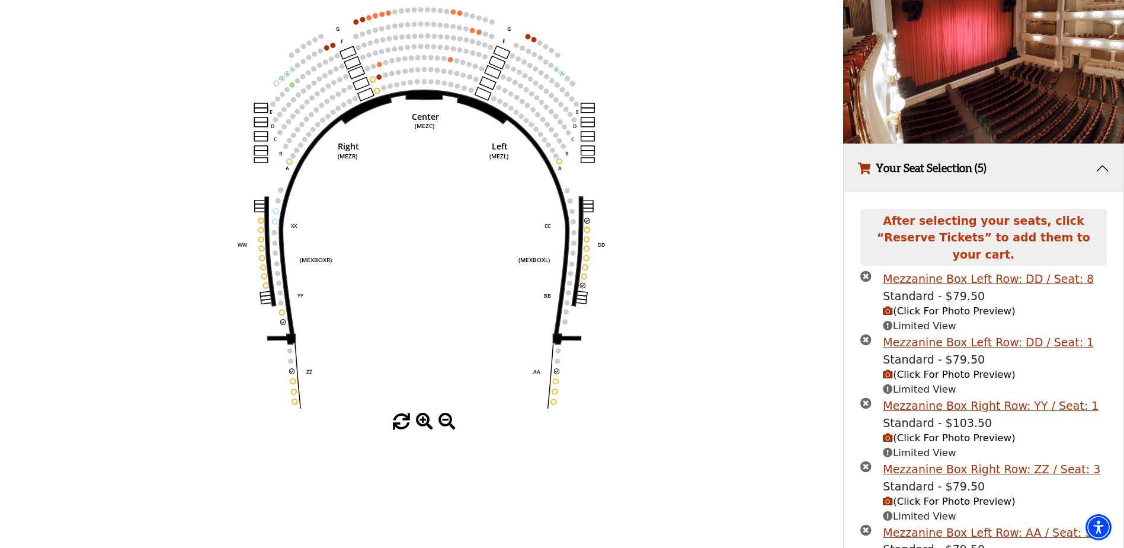
scroll to position [0, 0]
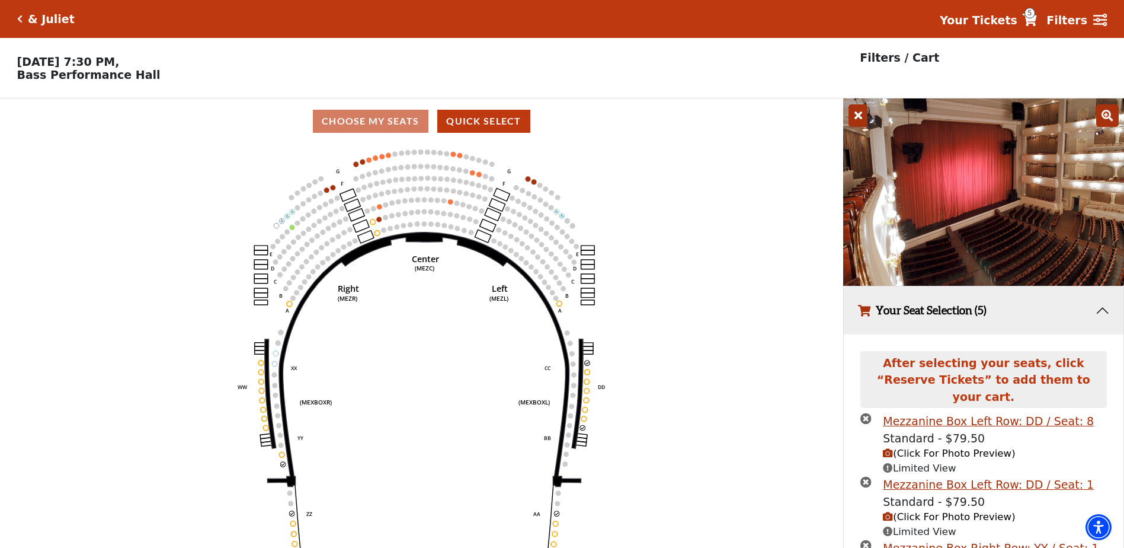
click at [862, 116] on icon at bounding box center [858, 115] width 19 height 23
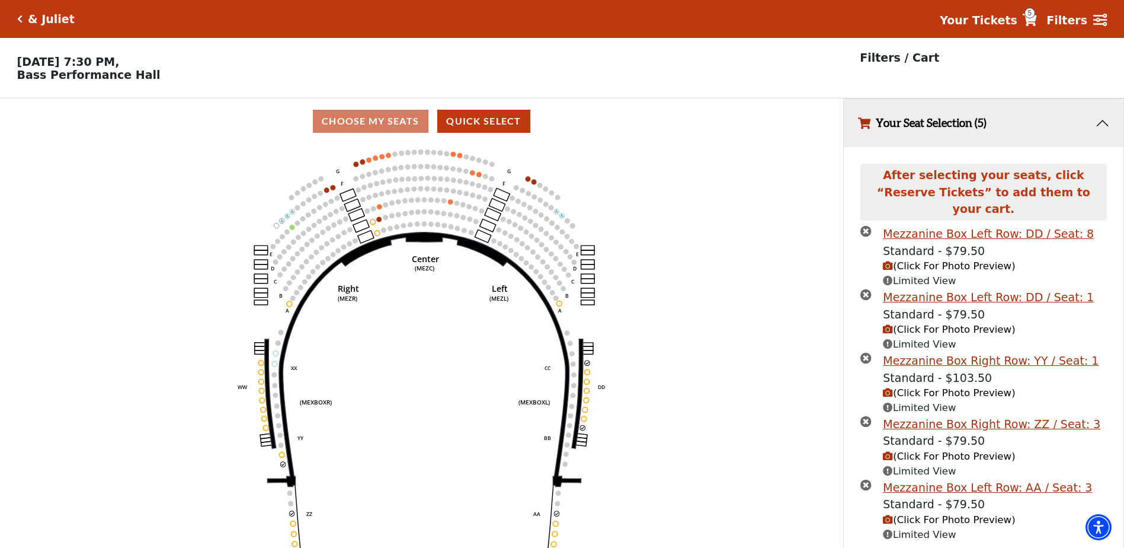
click at [867, 225] on icon "times-circle" at bounding box center [866, 230] width 11 height 11
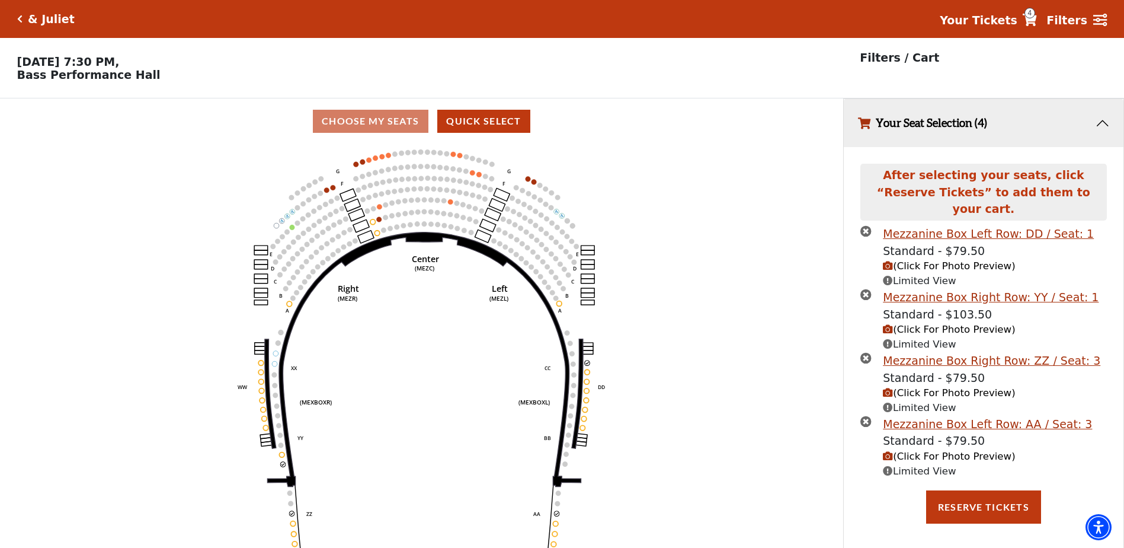
click at [867, 225] on icon "times-circle" at bounding box center [866, 230] width 11 height 11
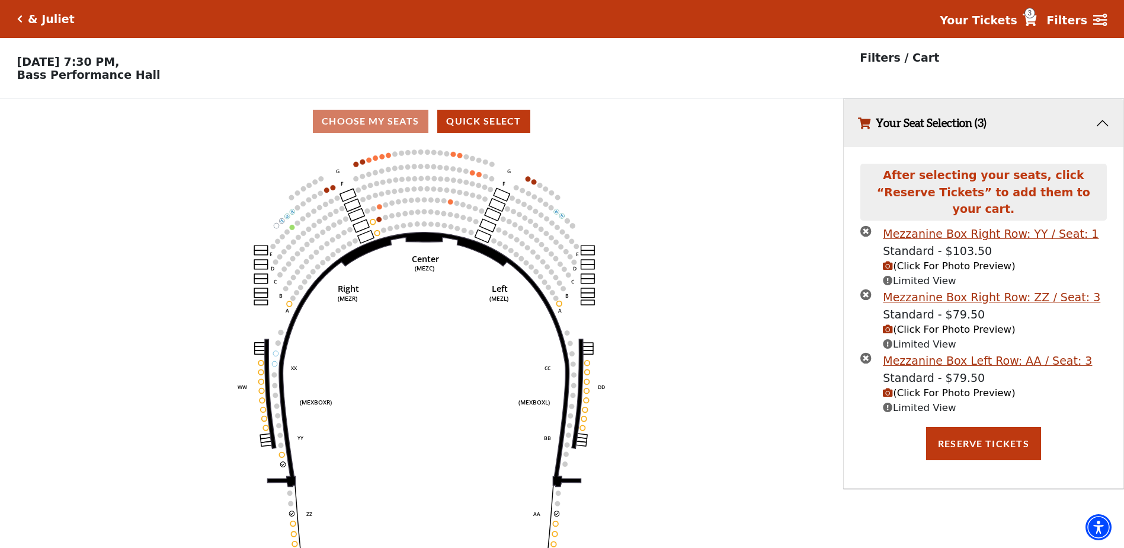
click at [867, 225] on icon "times-circle" at bounding box center [866, 230] width 11 height 11
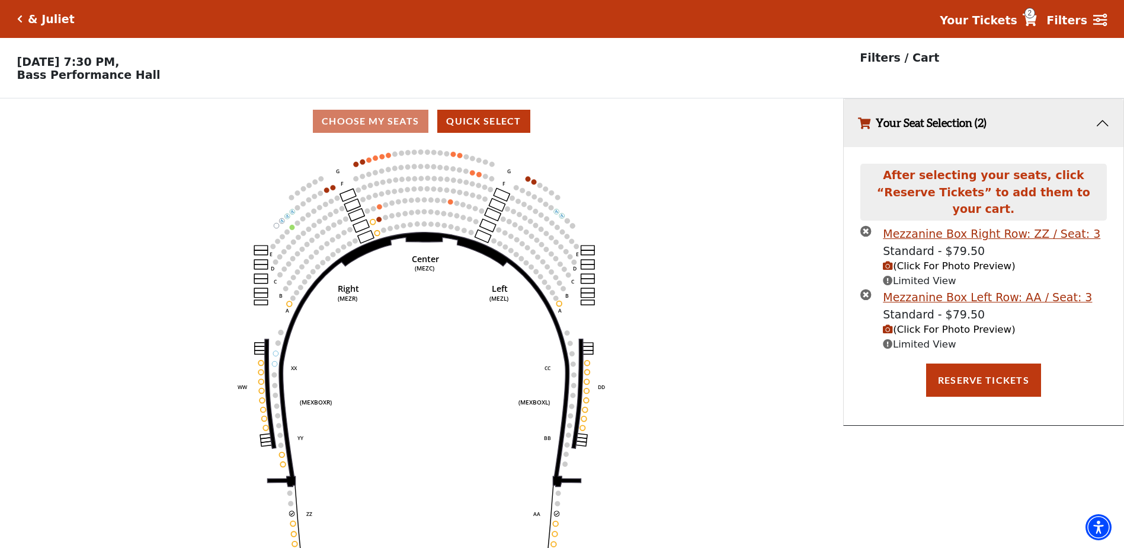
click at [867, 225] on icon "times-circle" at bounding box center [866, 230] width 11 height 11
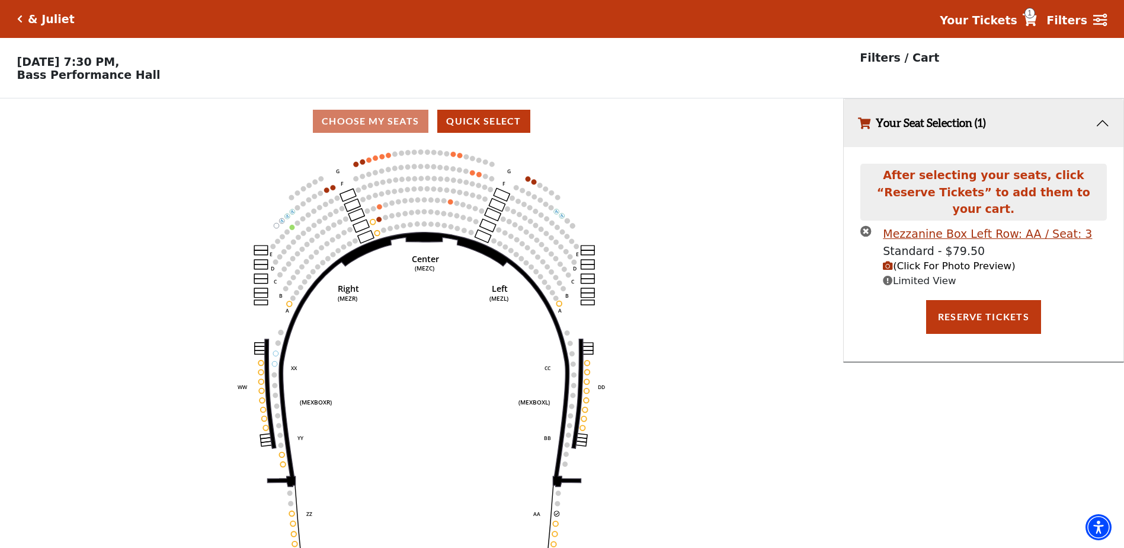
click at [867, 225] on icon "times-circle" at bounding box center [866, 230] width 11 height 11
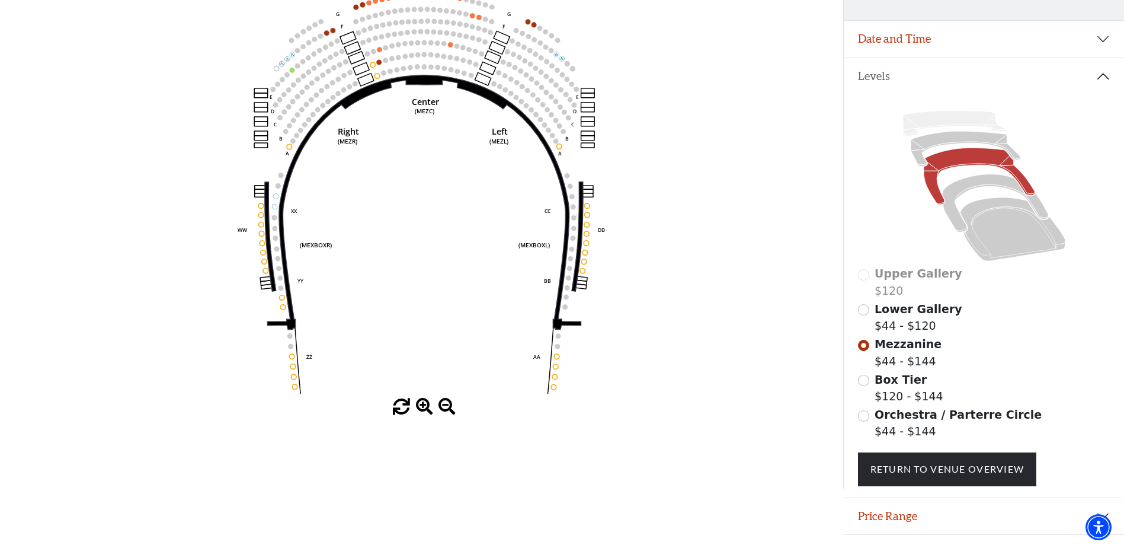
scroll to position [182, 0]
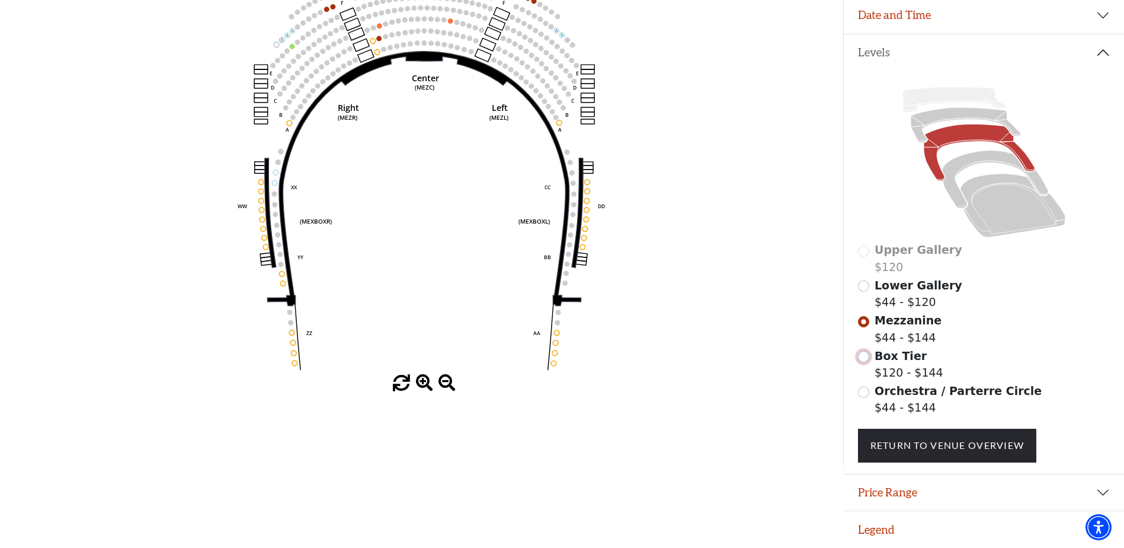
click at [861, 362] on input "Box Tier$120 - $144\a" at bounding box center [863, 356] width 11 height 11
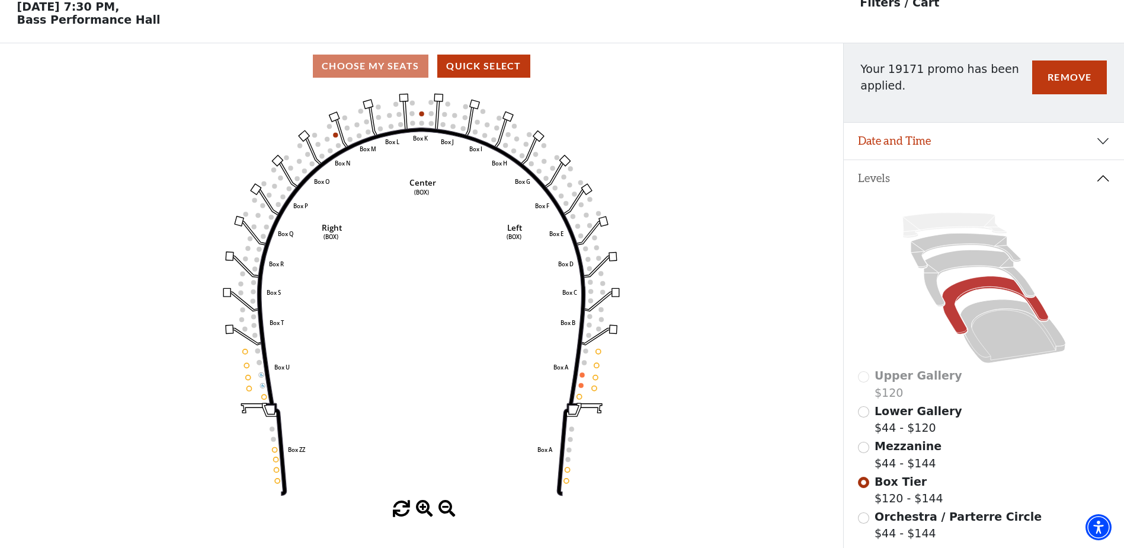
scroll to position [114, 0]
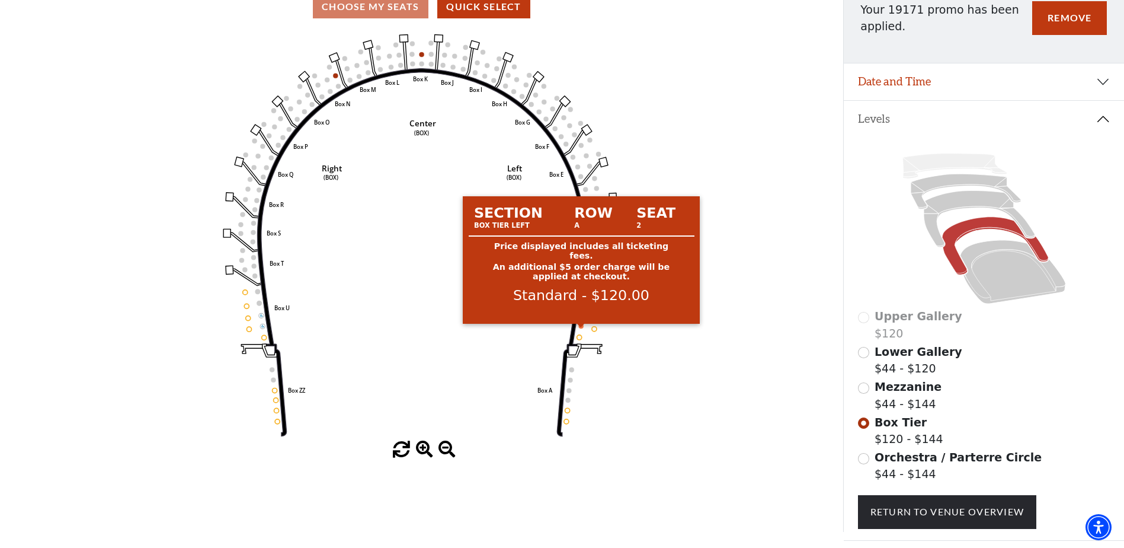
click at [581, 328] on circle at bounding box center [581, 326] width 5 height 5
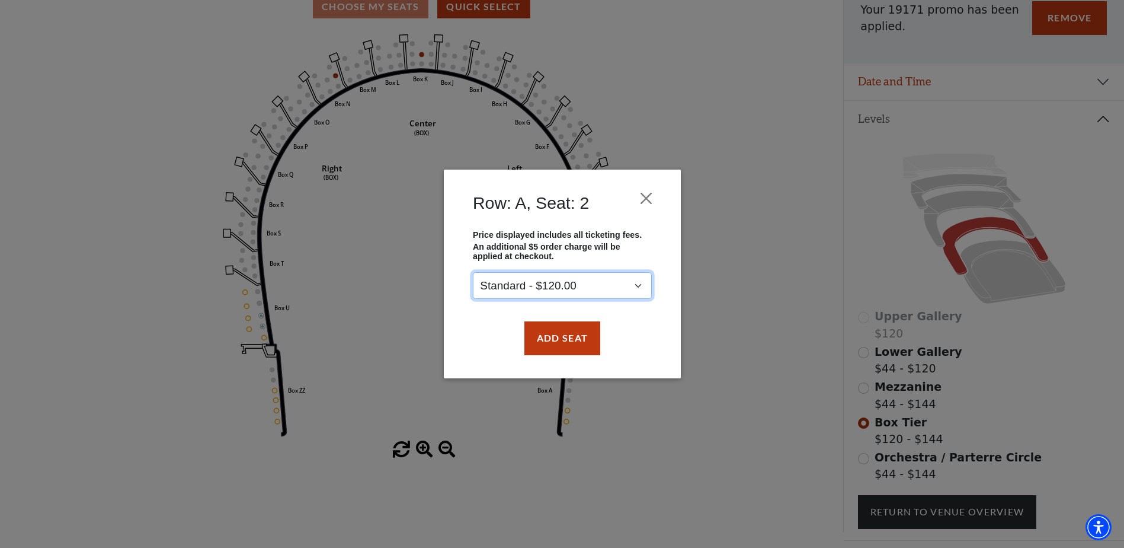
click at [588, 292] on select "Standard - $120.00" at bounding box center [562, 286] width 179 height 27
click at [641, 200] on button "Close" at bounding box center [646, 198] width 23 height 23
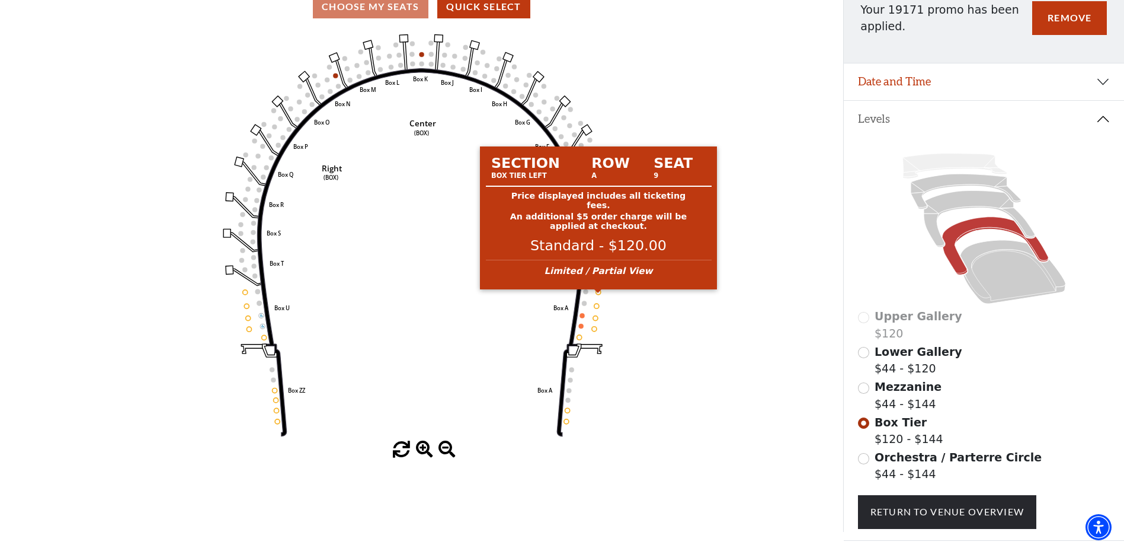
click at [600, 294] on circle at bounding box center [598, 291] width 5 height 5
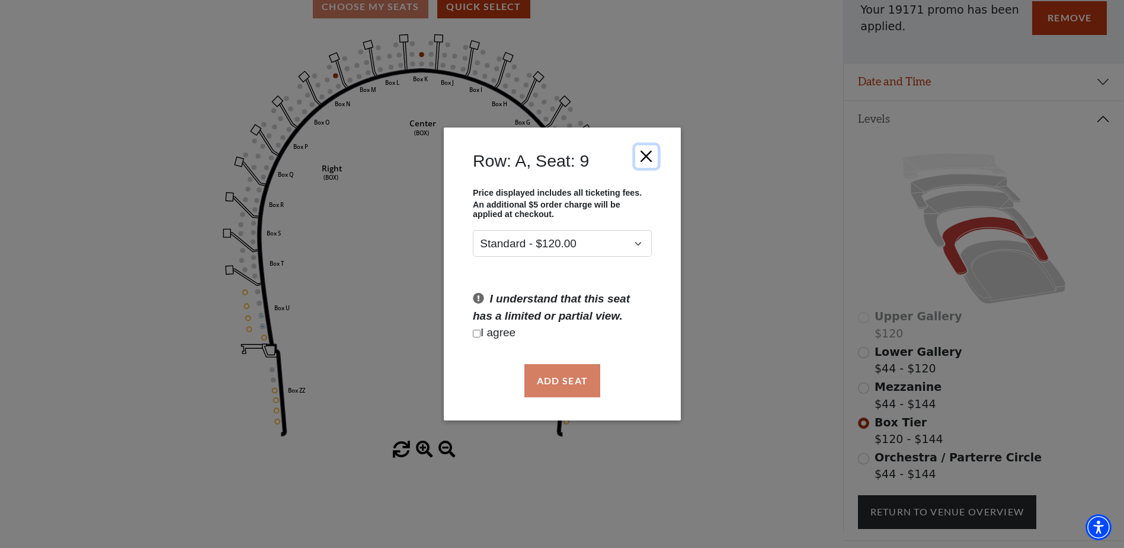
click at [654, 158] on button "Close" at bounding box center [646, 156] width 23 height 23
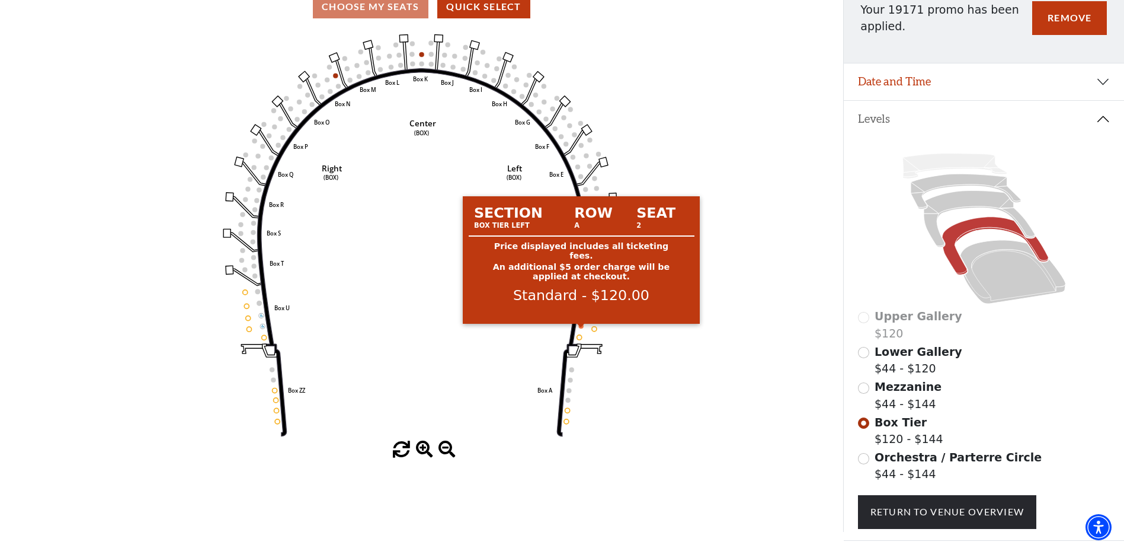
click at [580, 328] on circle at bounding box center [581, 326] width 5 height 5
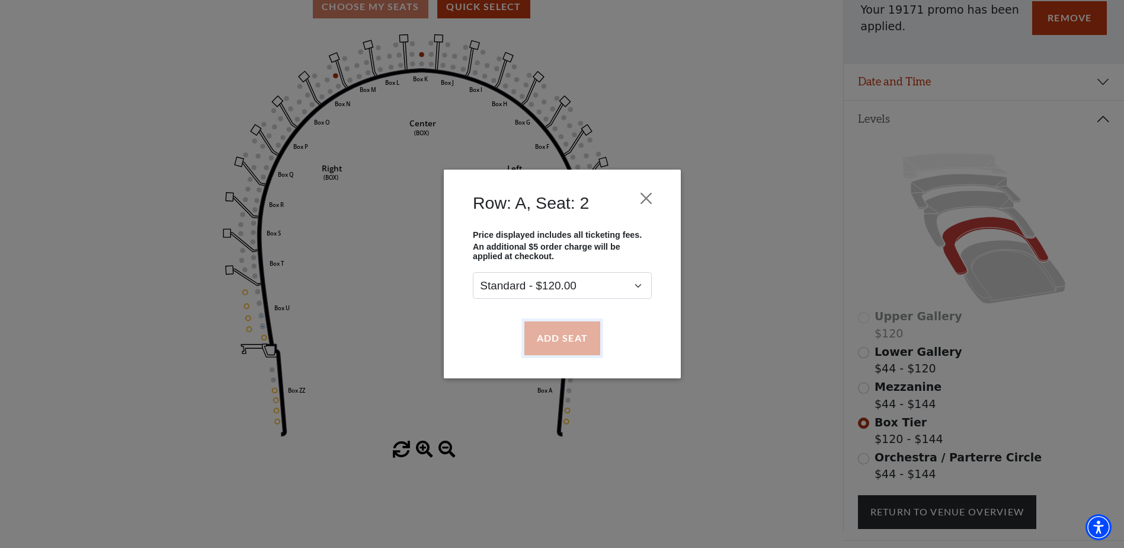
click at [578, 338] on button "Add Seat" at bounding box center [562, 337] width 76 height 33
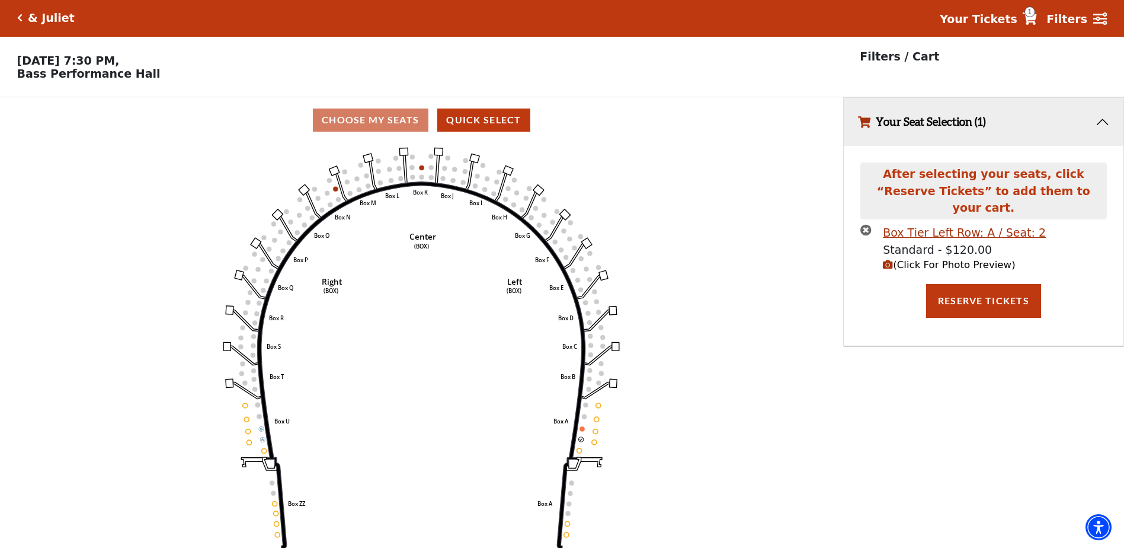
scroll to position [0, 0]
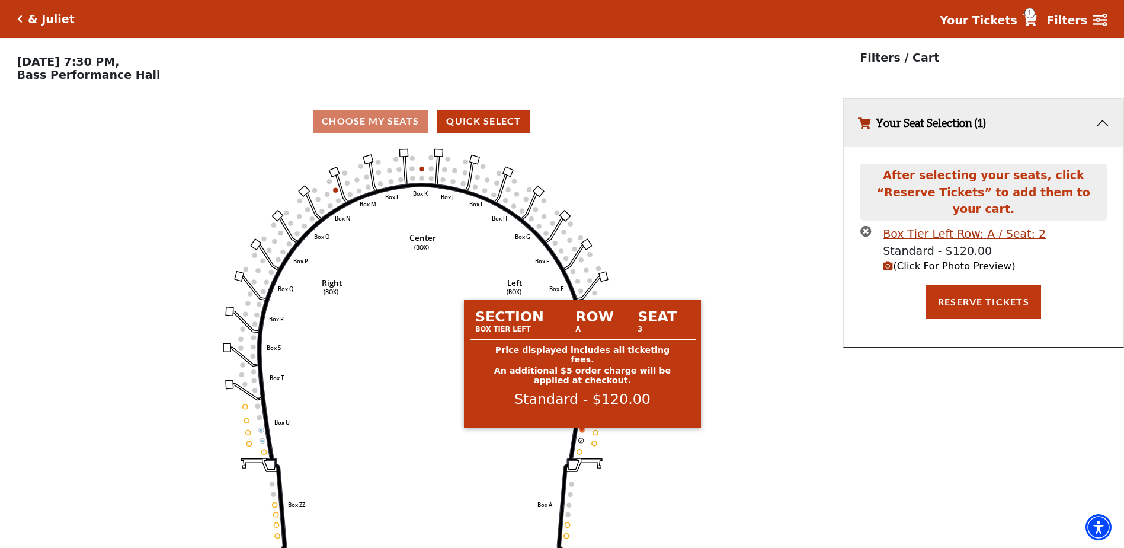
click at [582, 432] on circle at bounding box center [582, 429] width 5 height 5
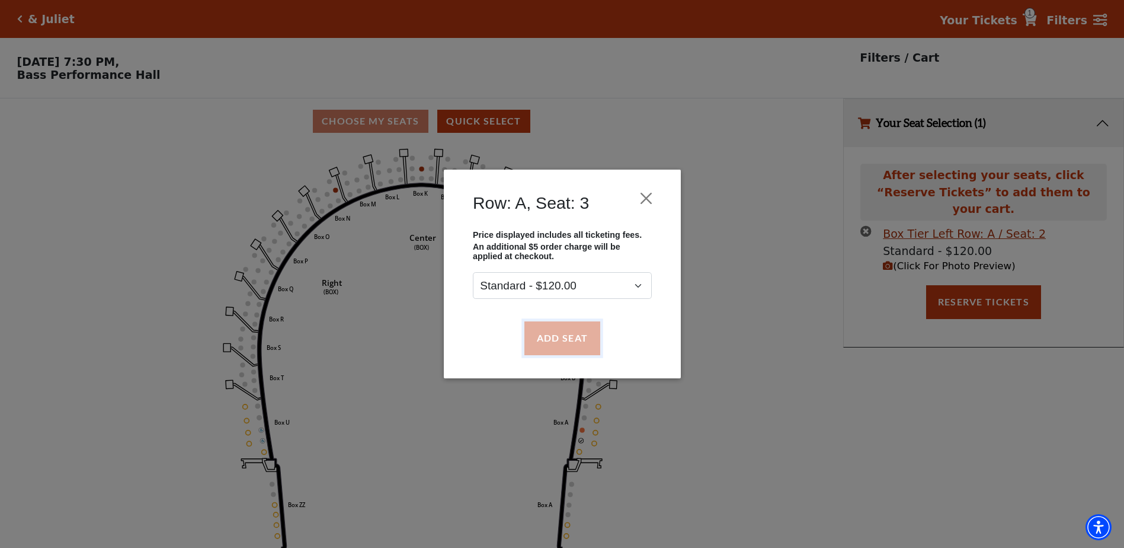
click at [558, 339] on button "Add Seat" at bounding box center [562, 337] width 76 height 33
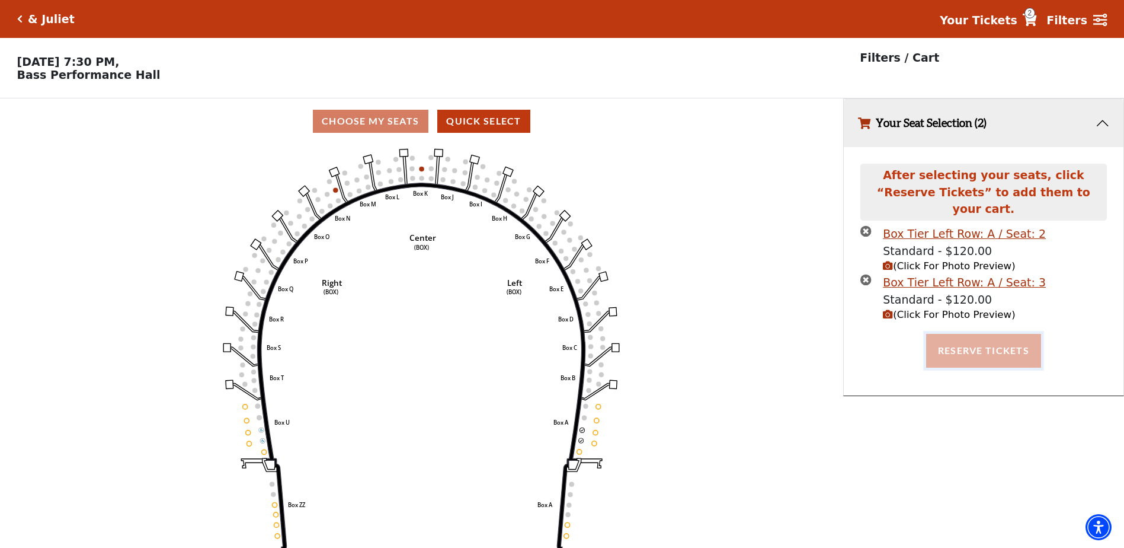
click at [989, 335] on button "Reserve Tickets" at bounding box center [983, 350] width 115 height 33
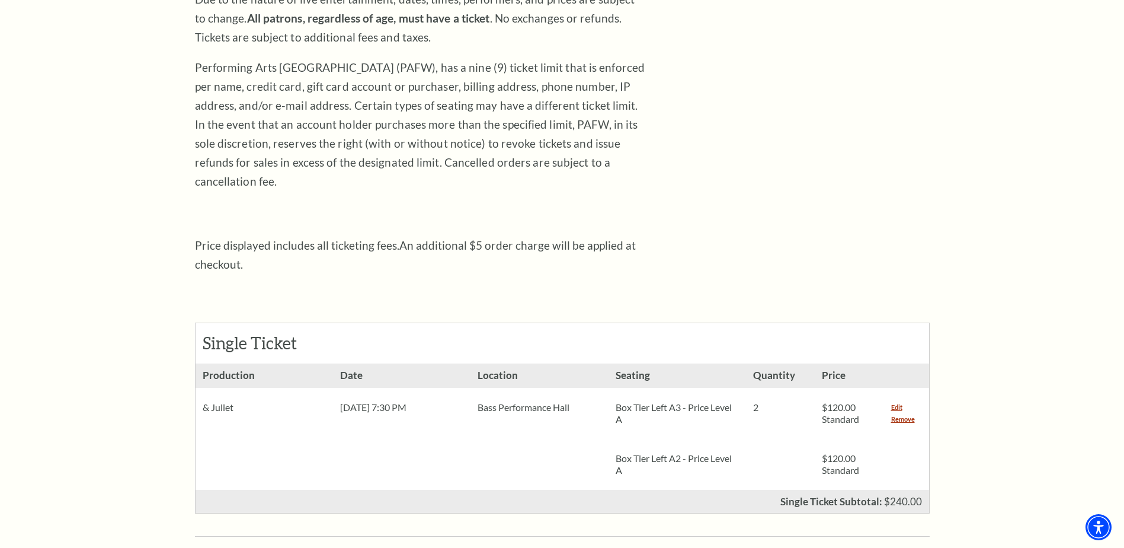
scroll to position [59, 0]
